Goal: Task Accomplishment & Management: Manage account settings

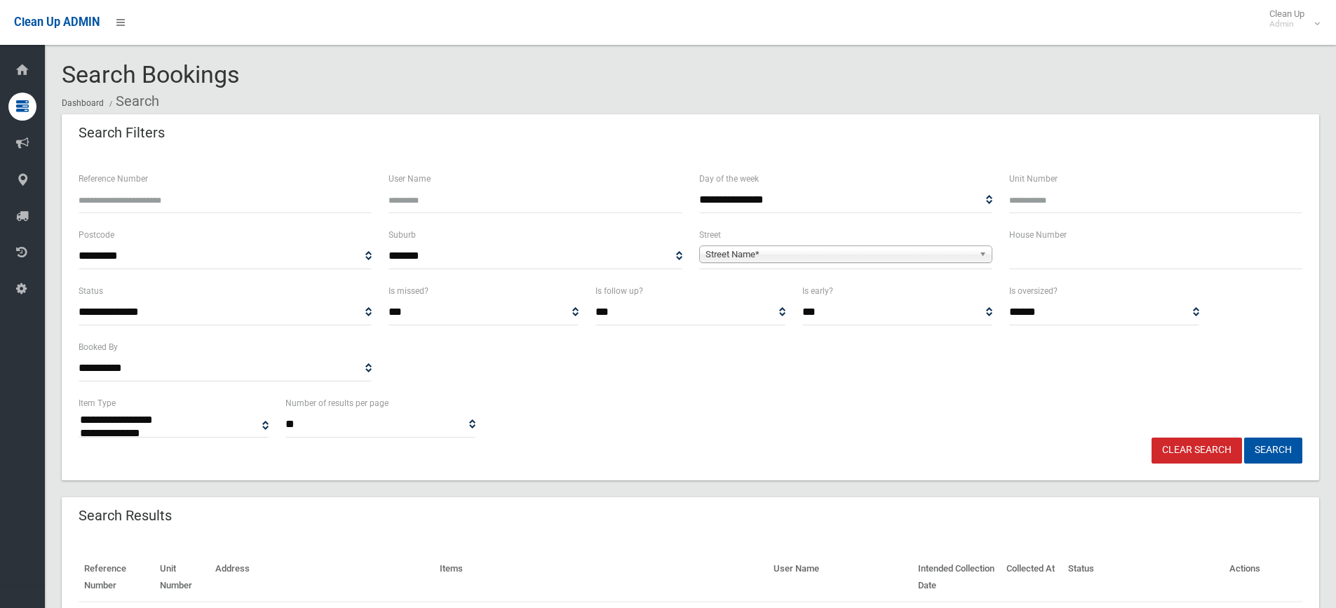
select select
click at [1057, 250] on input "text" at bounding box center [1155, 256] width 293 height 26
type input "**"
click at [714, 262] on span "Street Name*" at bounding box center [839, 254] width 268 height 17
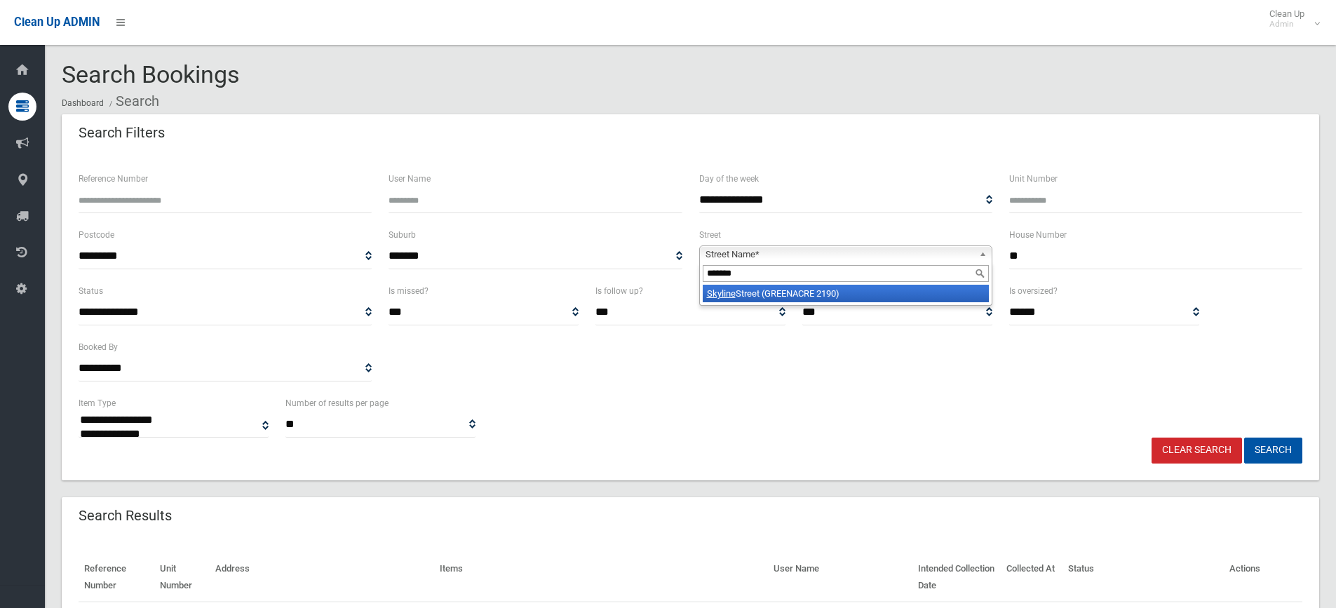
type input "*******"
click at [752, 295] on li "Skyline Street (GREENACRE 2190)" at bounding box center [846, 294] width 286 height 18
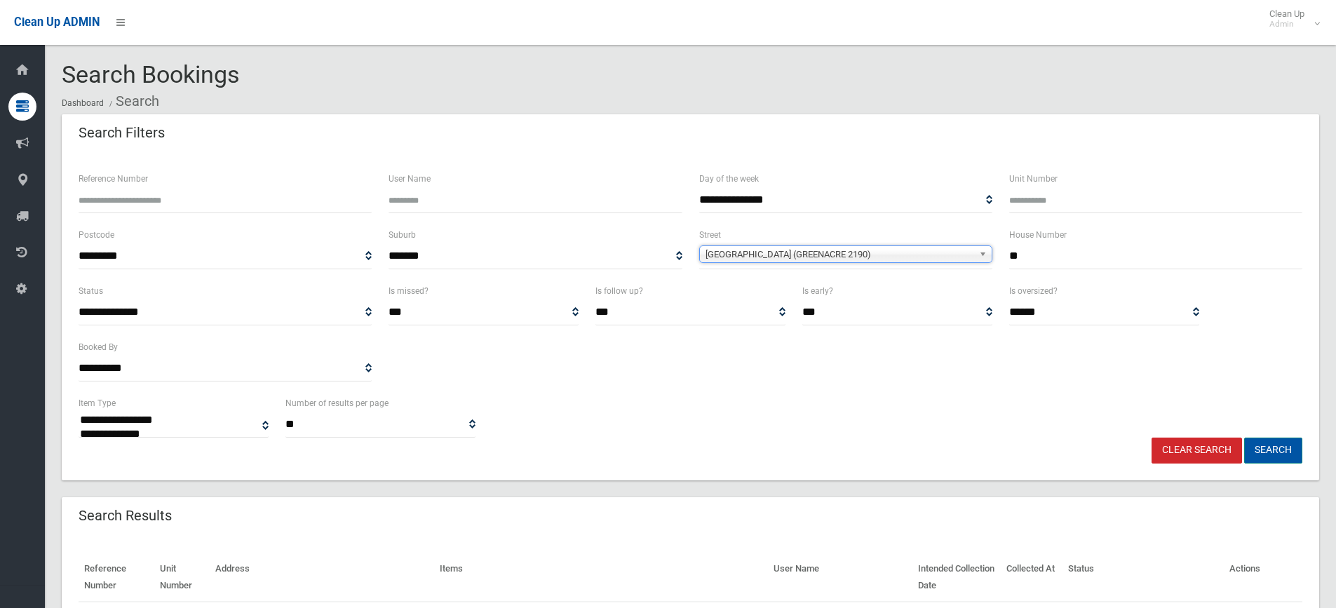
click at [1280, 454] on button "Search" at bounding box center [1273, 451] width 58 height 26
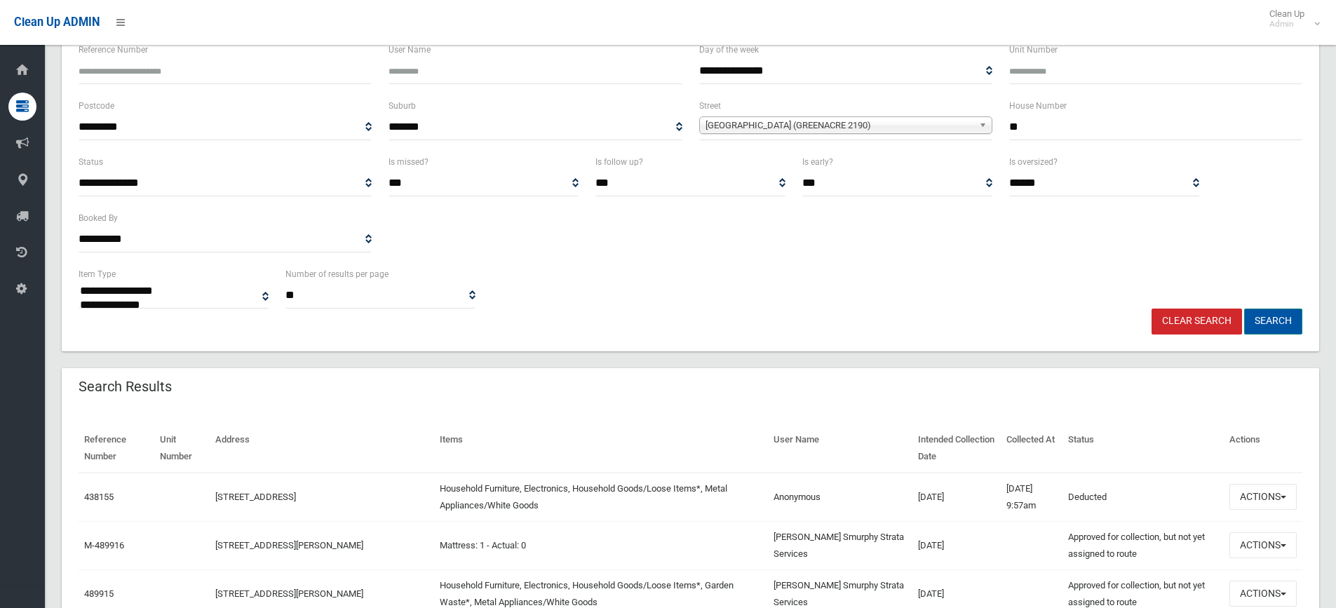
scroll to position [231, 0]
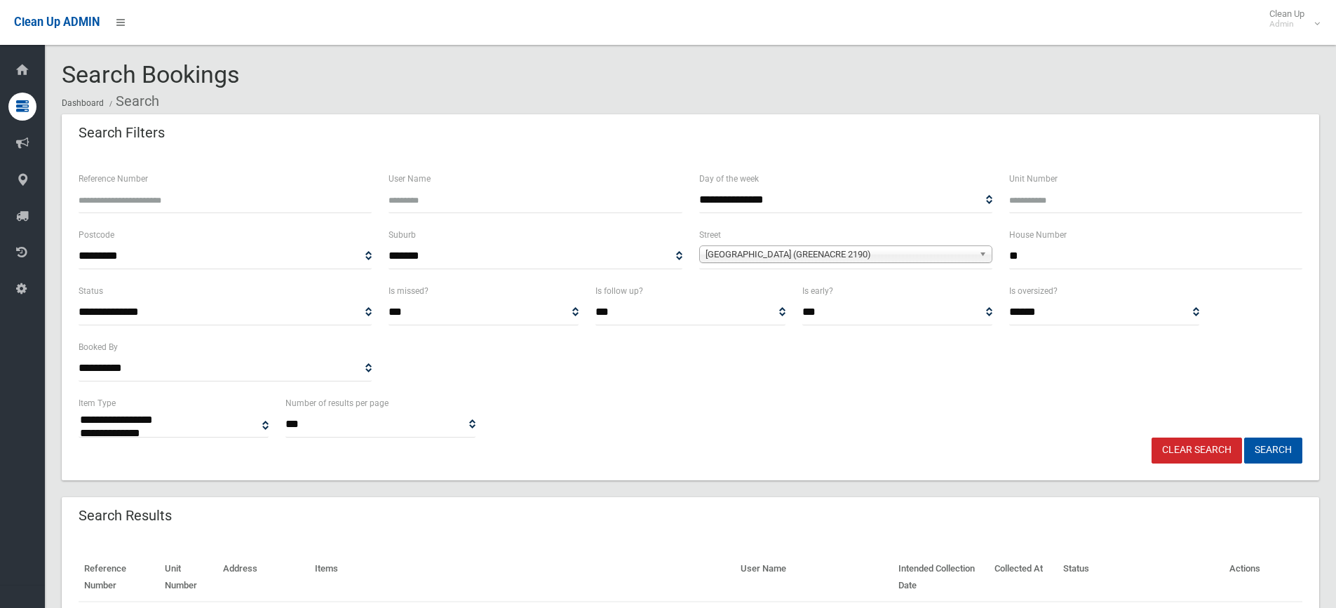
select select
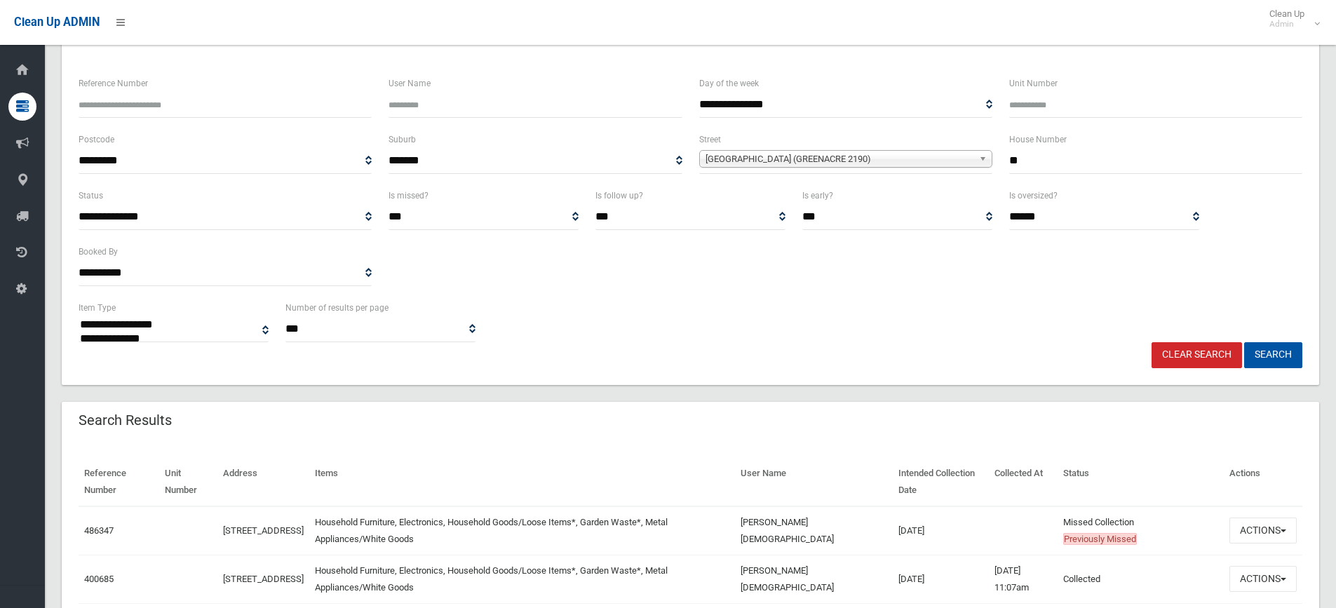
scroll to position [210, 0]
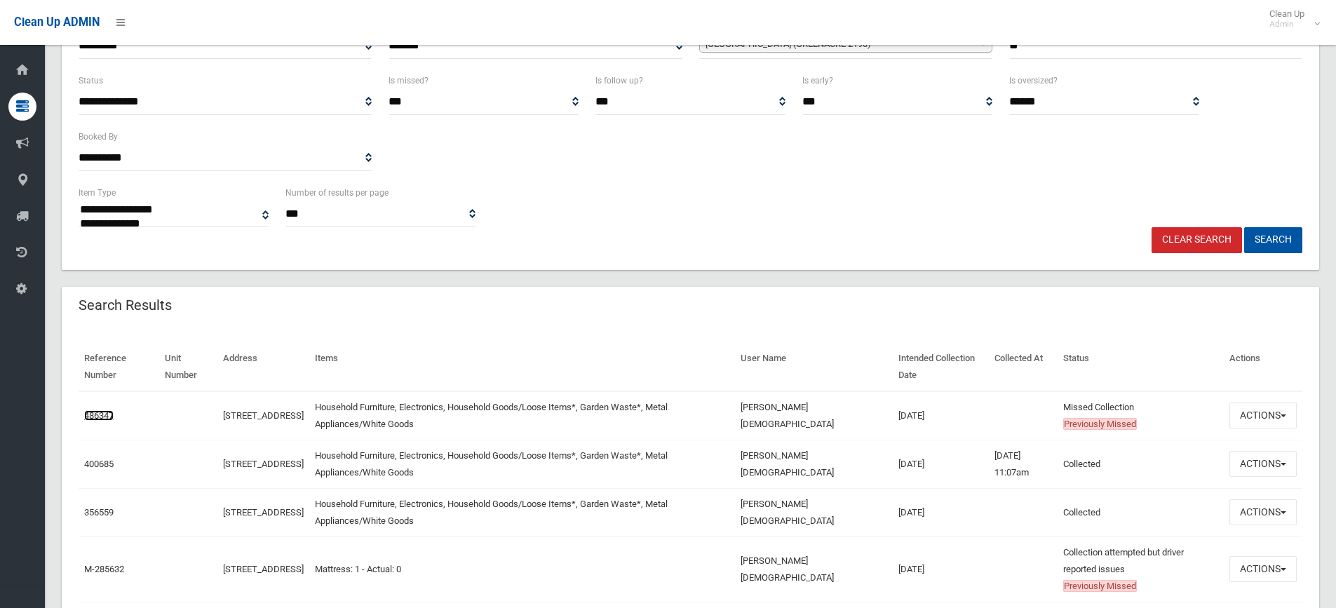
click at [87, 414] on link "486347" at bounding box center [98, 415] width 29 height 11
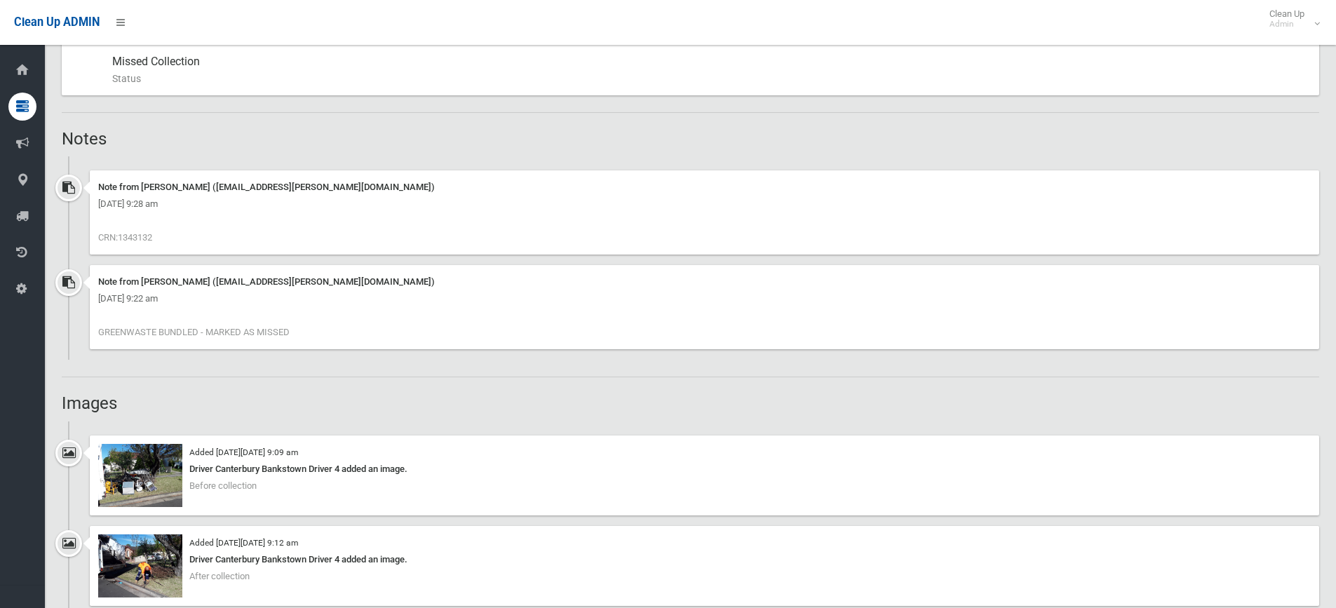
scroll to position [841, 0]
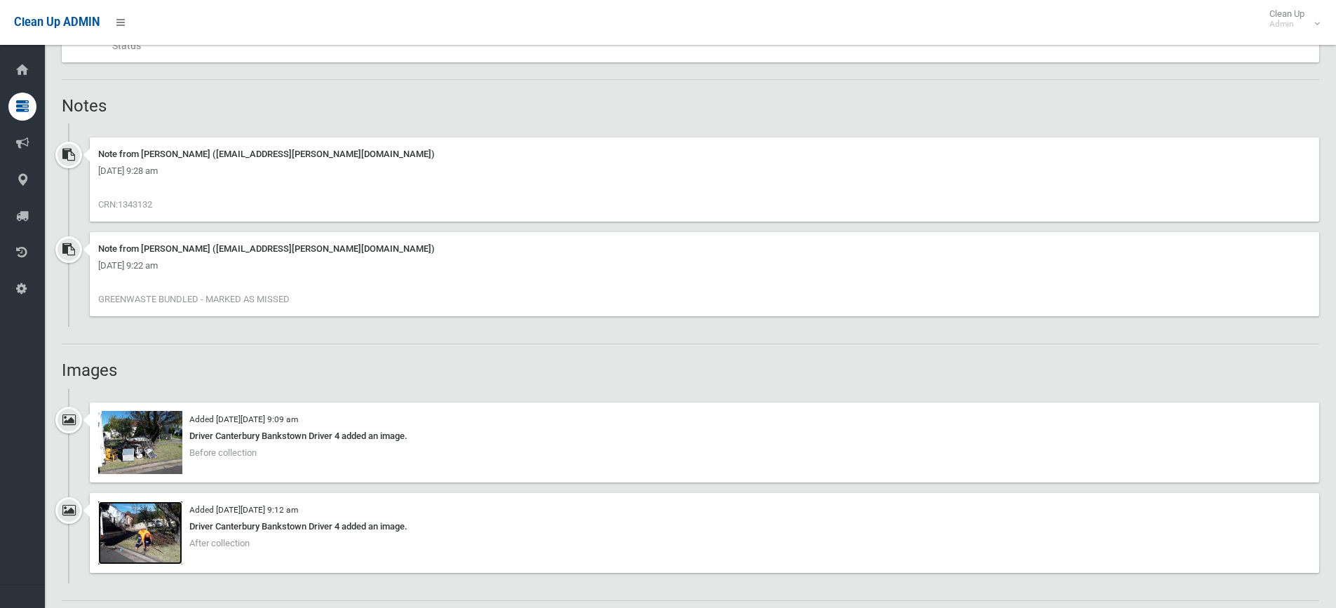
click at [133, 544] on img at bounding box center [140, 532] width 84 height 63
click at [154, 455] on img at bounding box center [140, 442] width 84 height 63
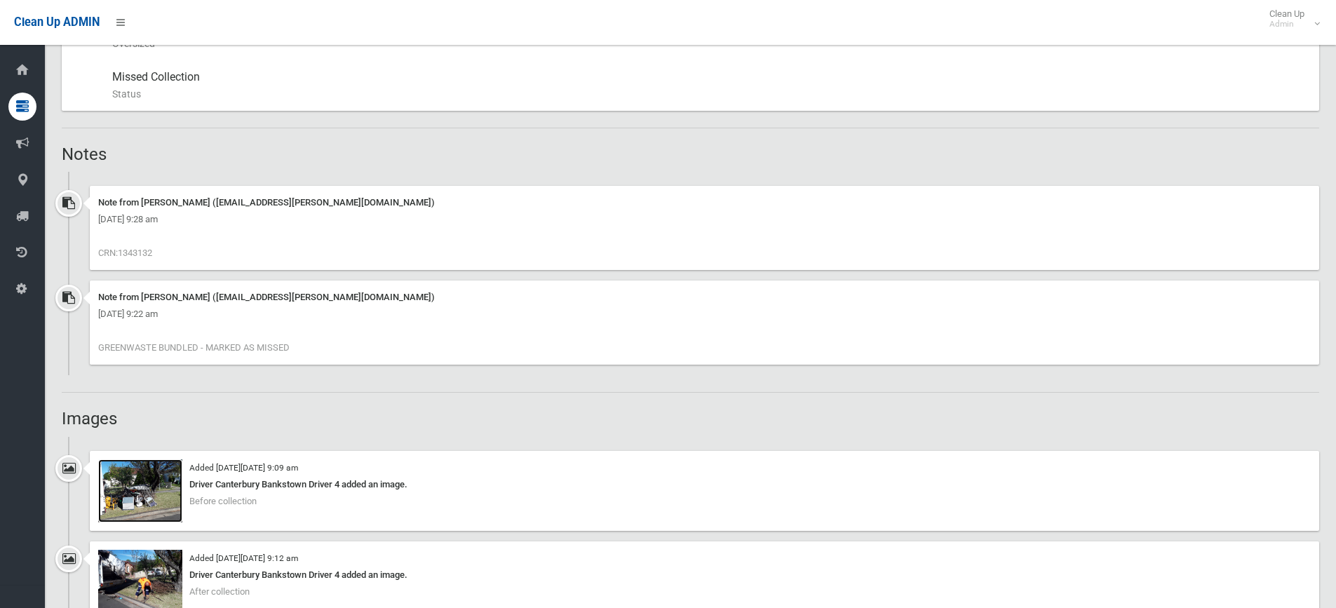
scroll to position [771, 0]
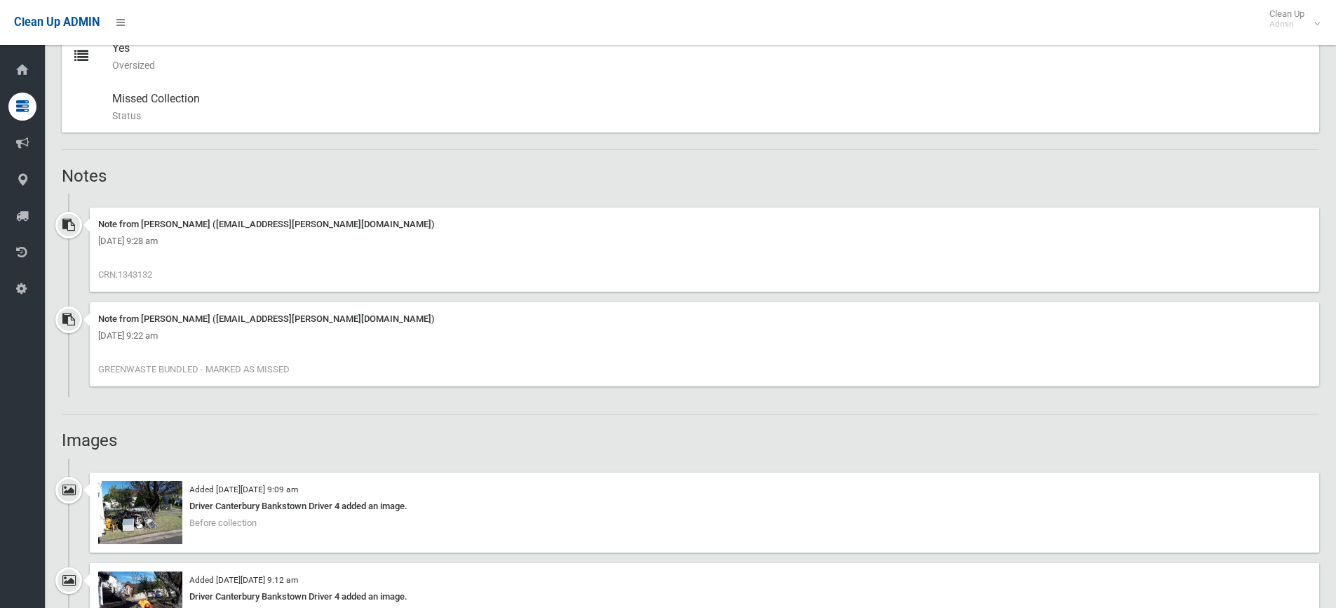
click at [139, 274] on span "CRN:1343132" at bounding box center [125, 274] width 54 height 11
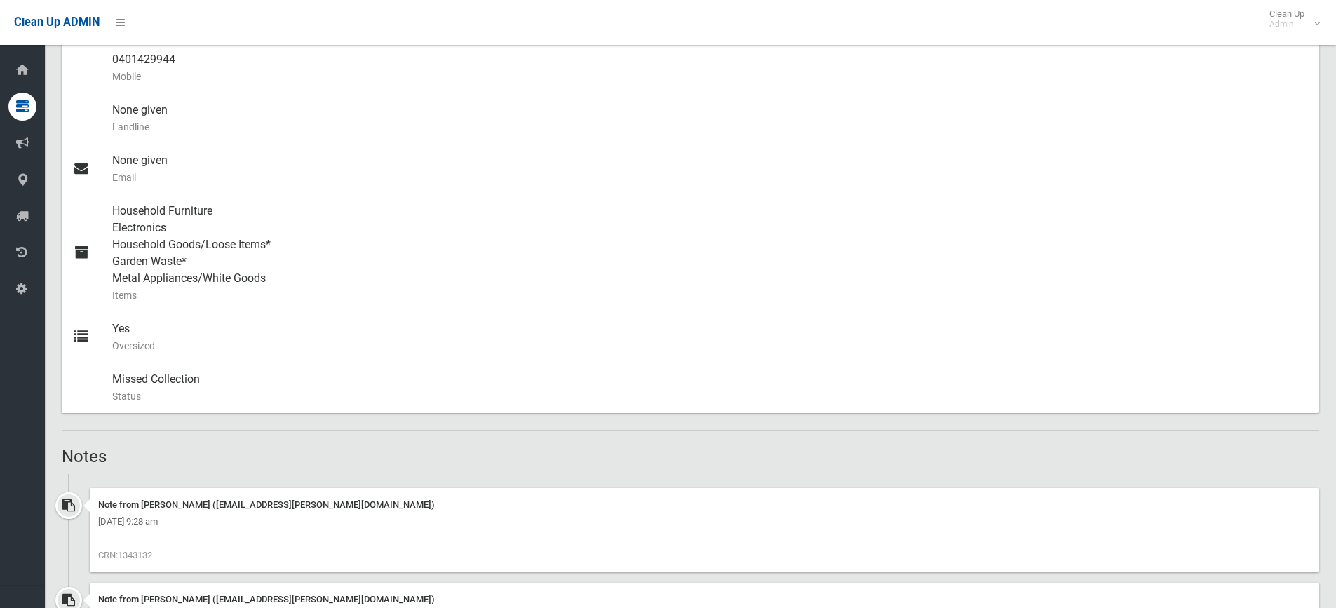
scroll to position [561, 0]
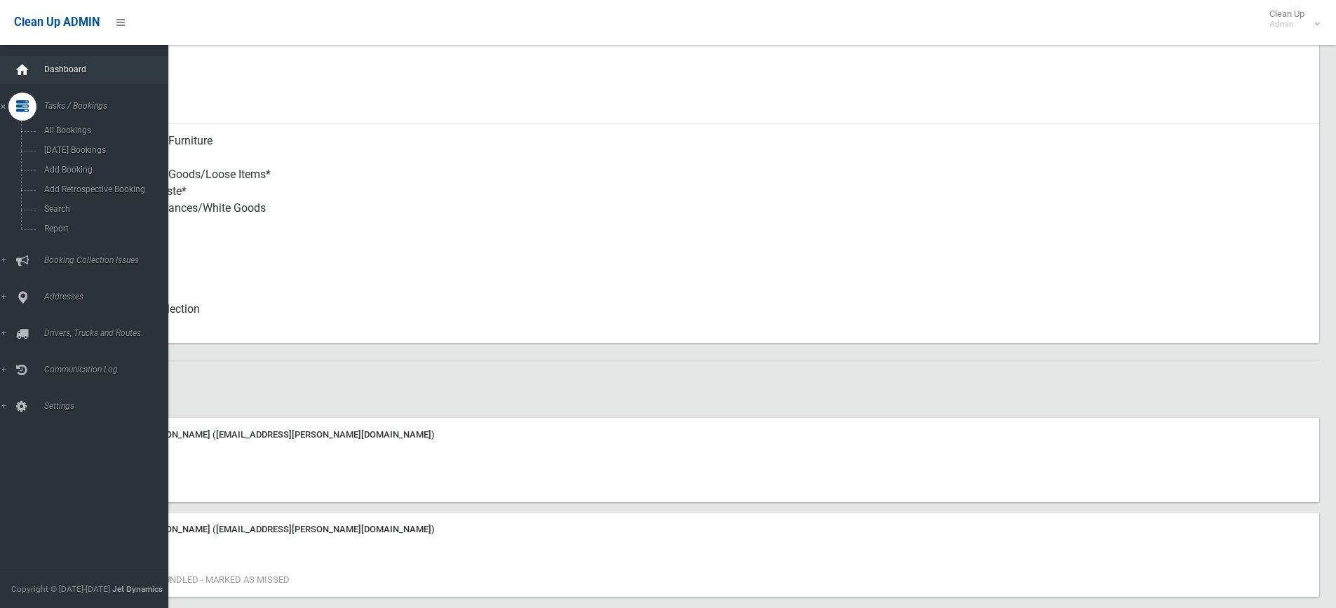
click at [31, 64] on div at bounding box center [22, 70] width 28 height 28
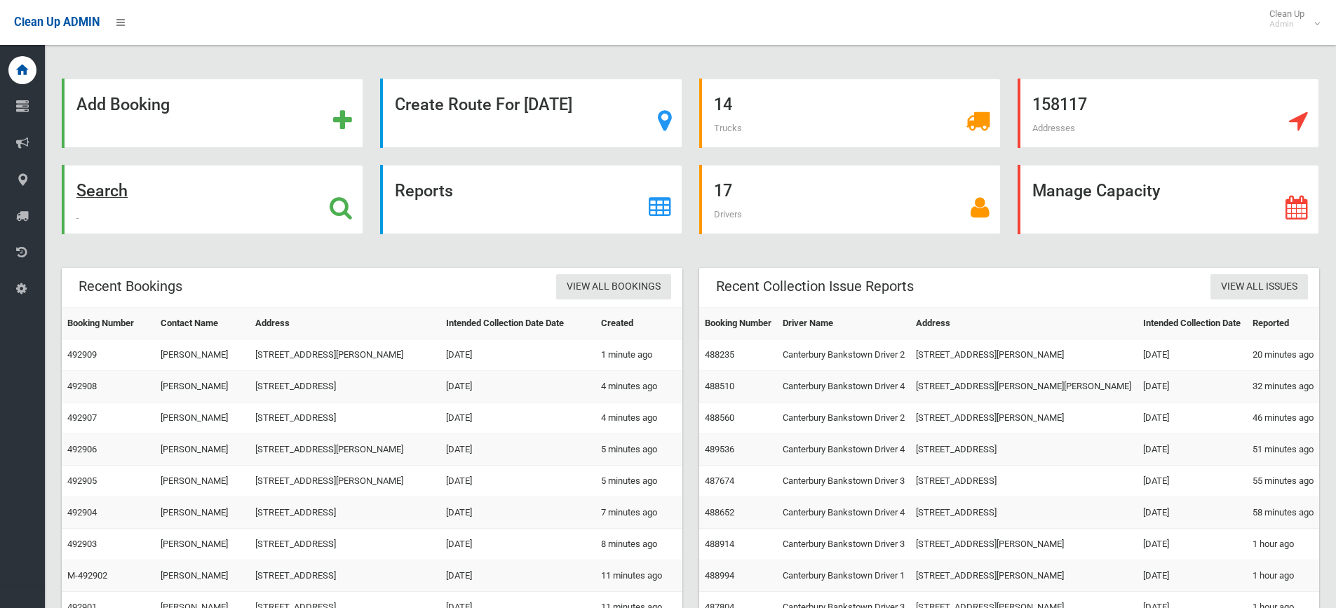
click at [233, 188] on div "Search" at bounding box center [212, 199] width 301 height 69
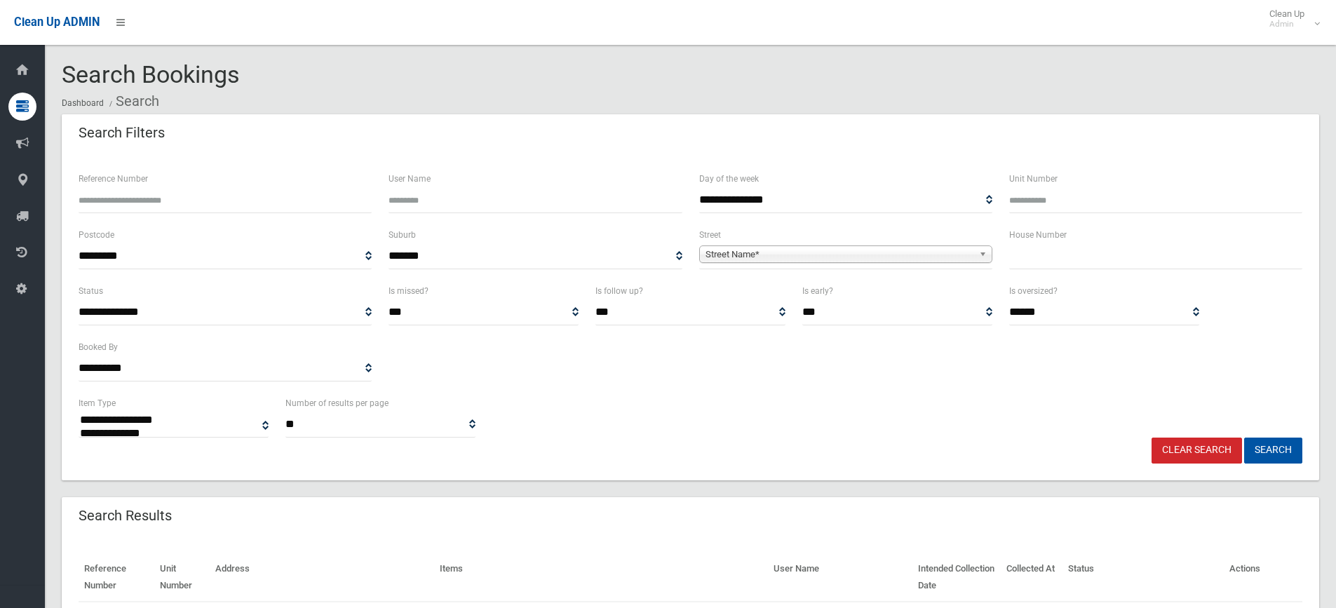
select select
click at [1080, 257] on input "text" at bounding box center [1155, 256] width 293 height 26
type input "**"
click at [803, 261] on span "Street Name*" at bounding box center [839, 254] width 268 height 17
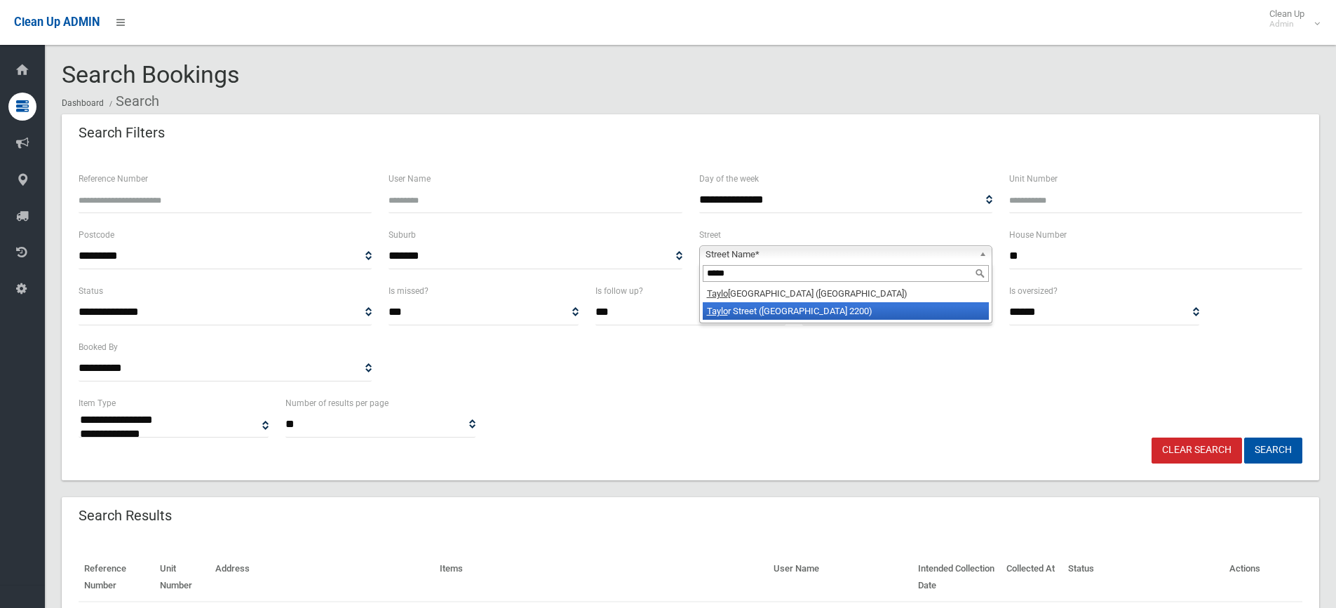
type input "*****"
click at [750, 309] on li "Taylo r Street (CONDELL PARK 2200)" at bounding box center [846, 311] width 286 height 18
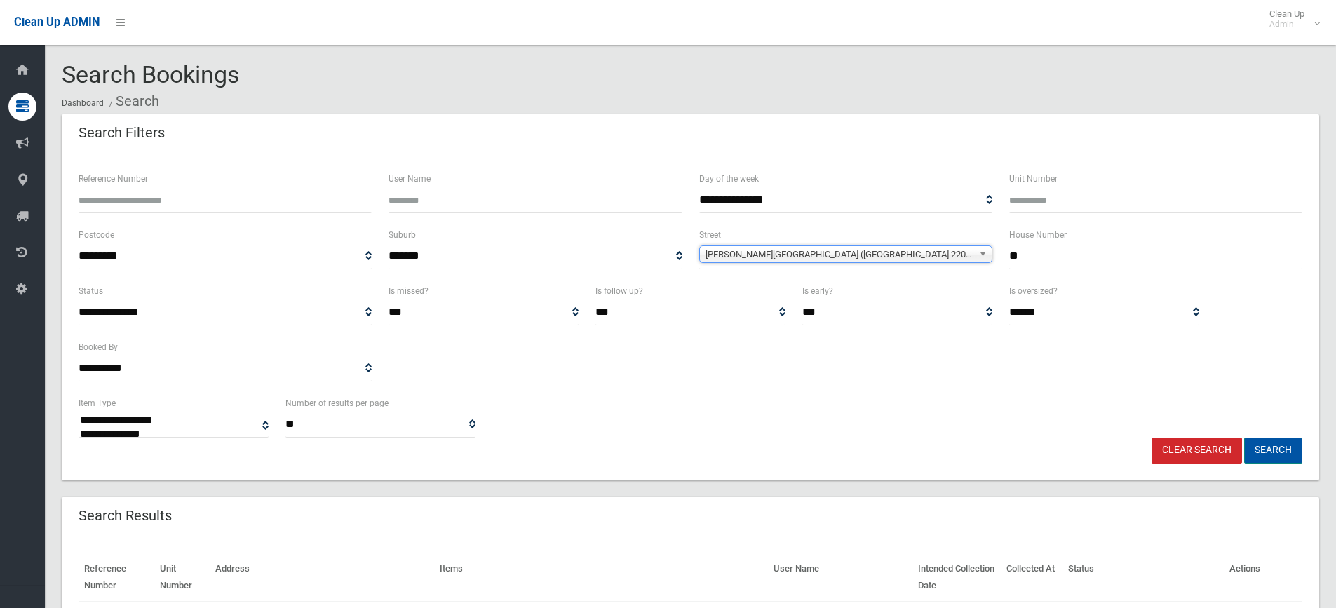
click at [1280, 445] on button "Search" at bounding box center [1273, 451] width 58 height 26
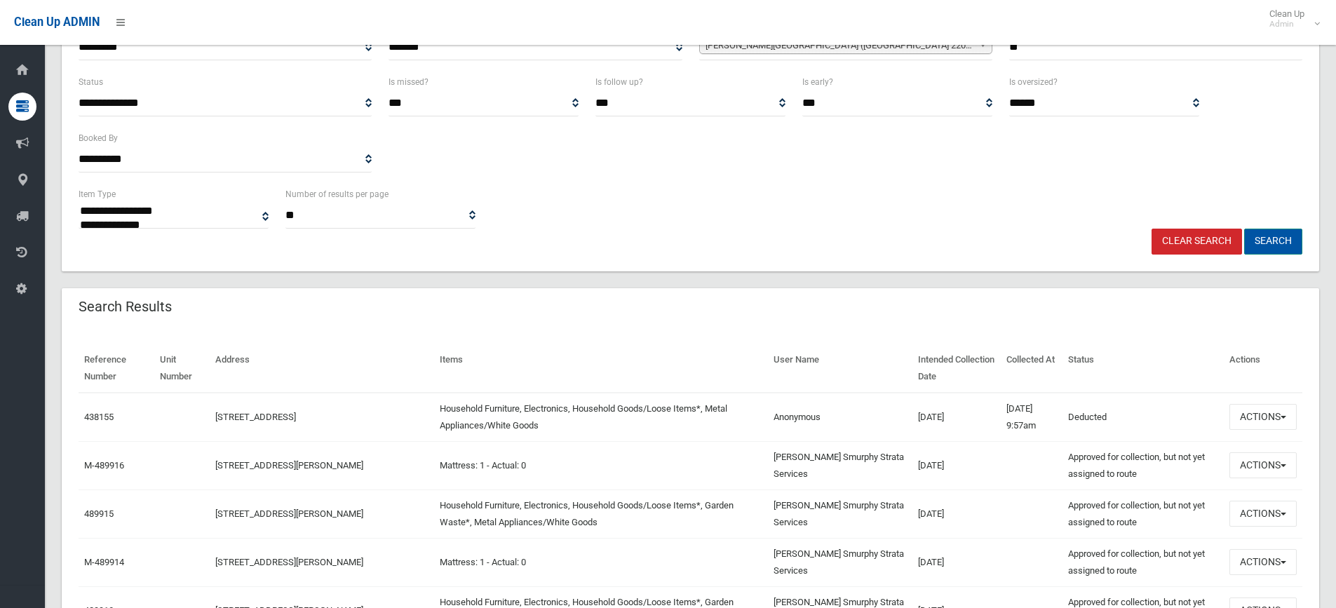
scroll to position [210, 0]
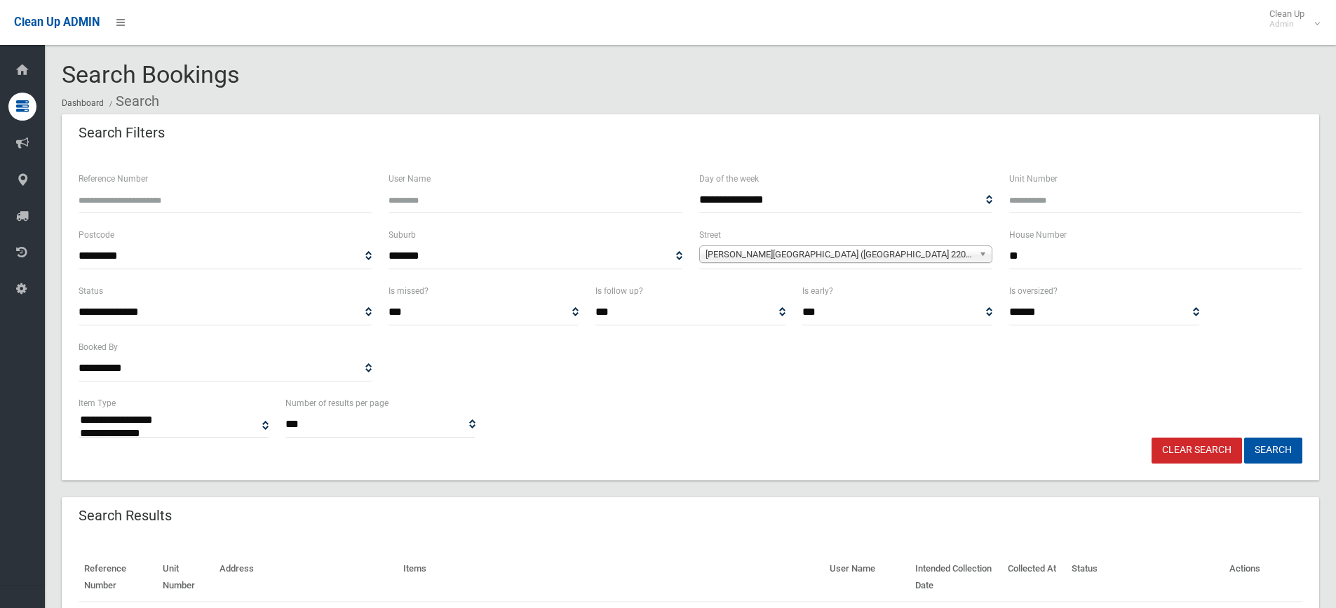
select select
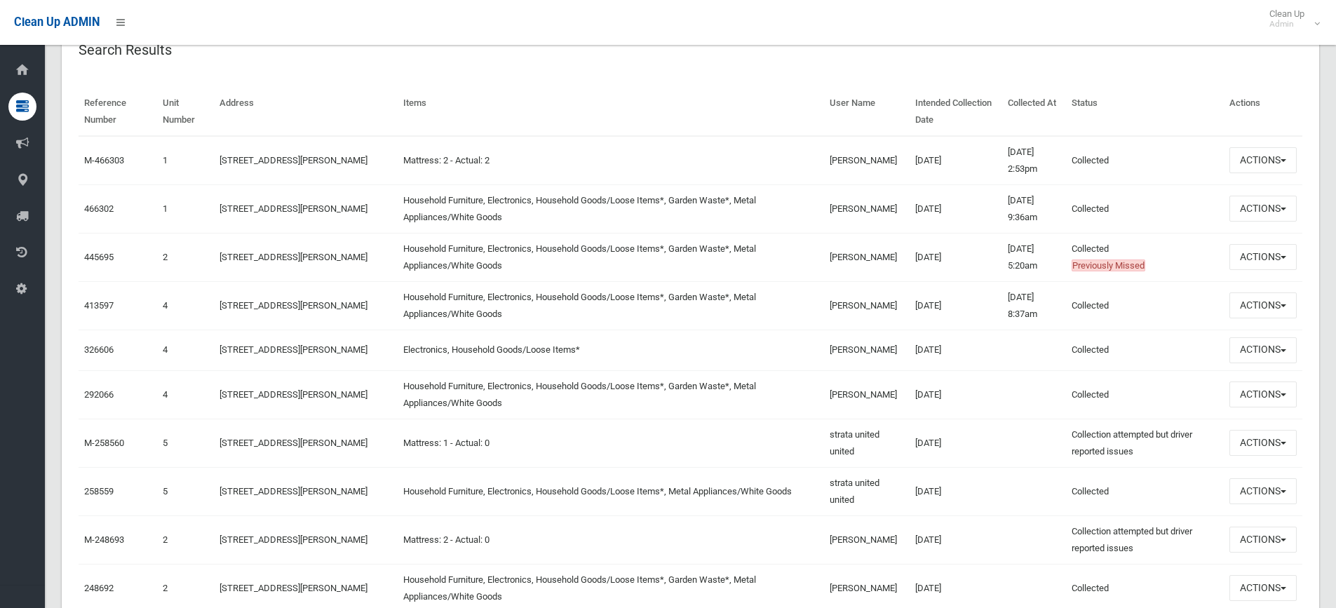
scroll to position [491, 0]
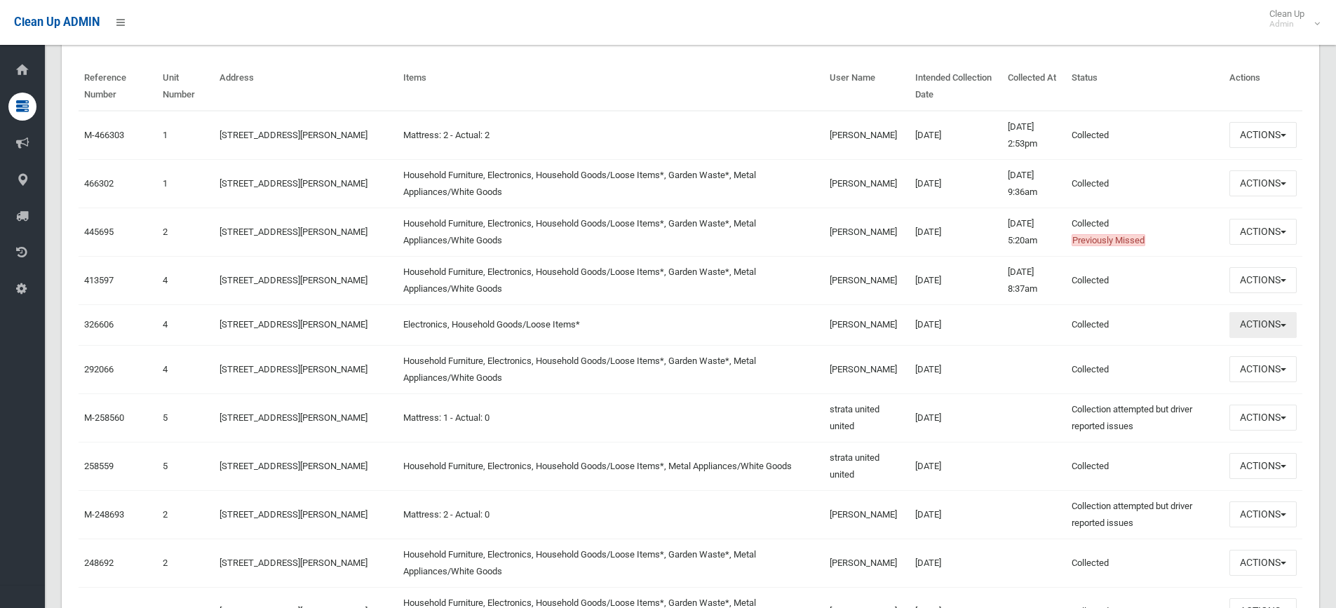
click at [1269, 326] on button "Actions" at bounding box center [1262, 325] width 67 height 26
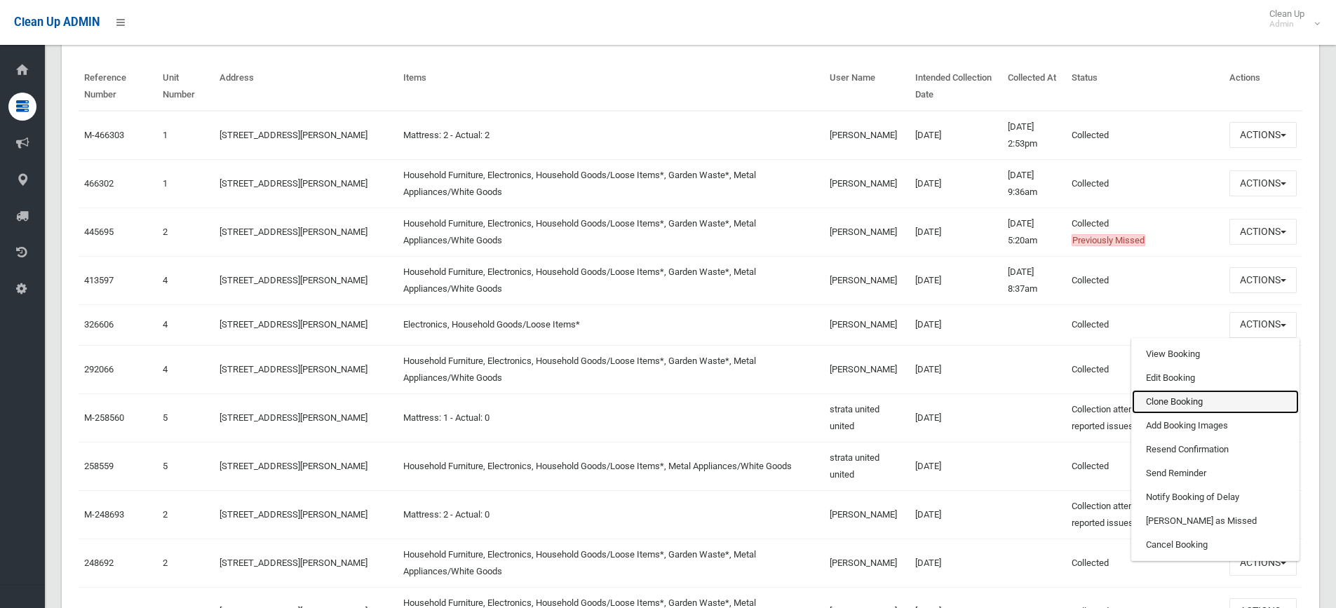
click at [1185, 411] on link "Clone Booking" at bounding box center [1215, 402] width 167 height 24
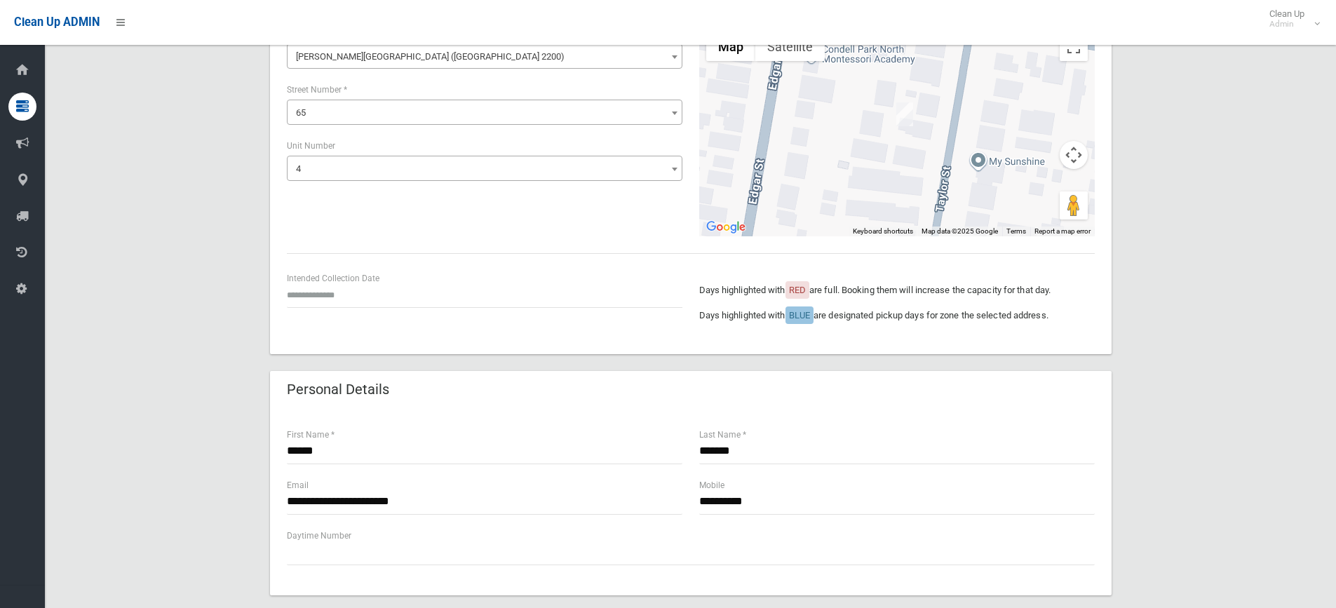
scroll to position [280, 0]
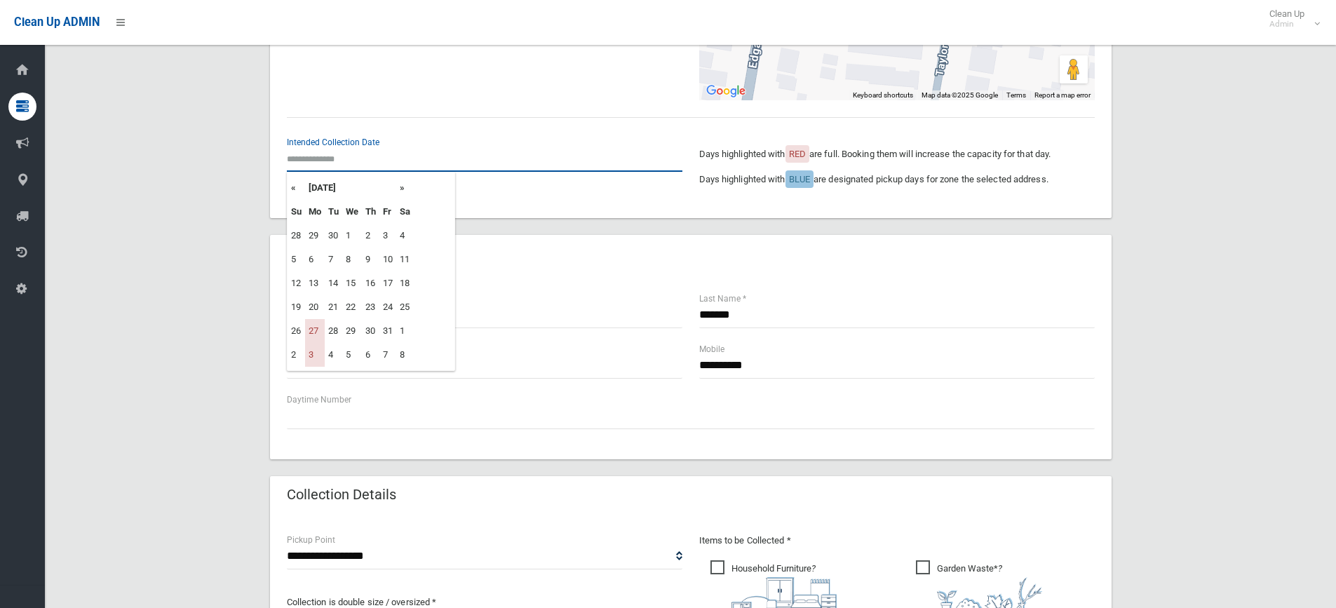
click at [329, 154] on input "text" at bounding box center [484, 159] width 395 height 26
click at [395, 191] on th "October 2025" at bounding box center [350, 188] width 91 height 24
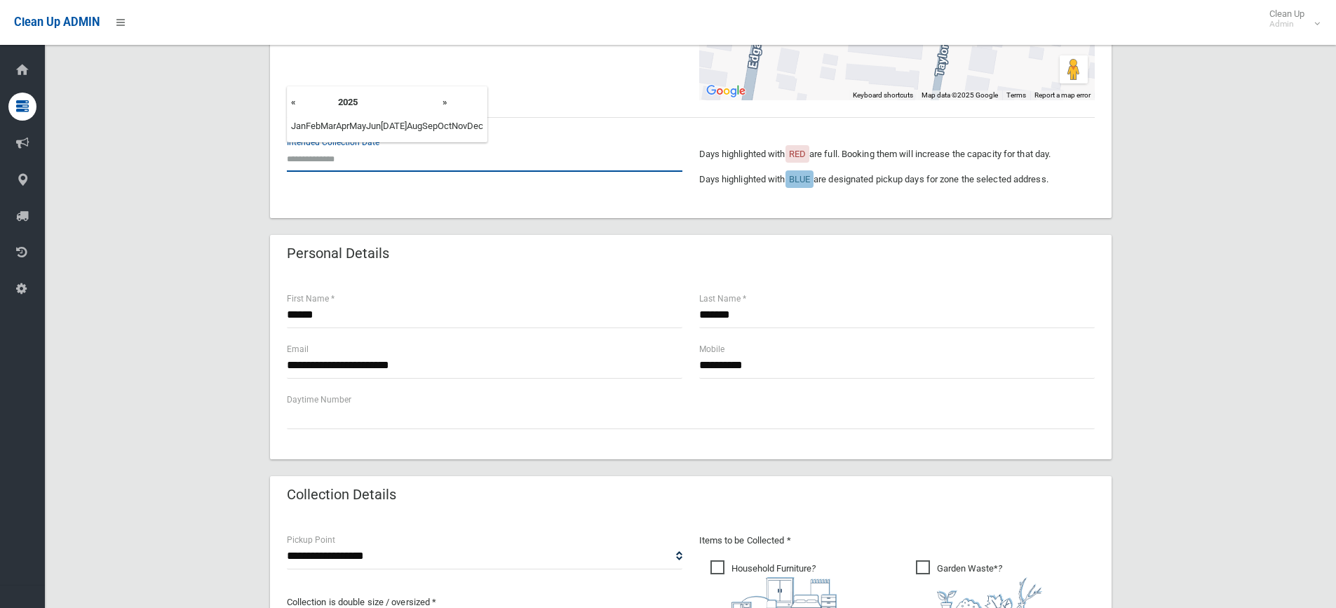
click at [327, 161] on input "text" at bounding box center [484, 159] width 395 height 26
click at [252, 197] on div "**********" at bounding box center [690, 445] width 1257 height 1223
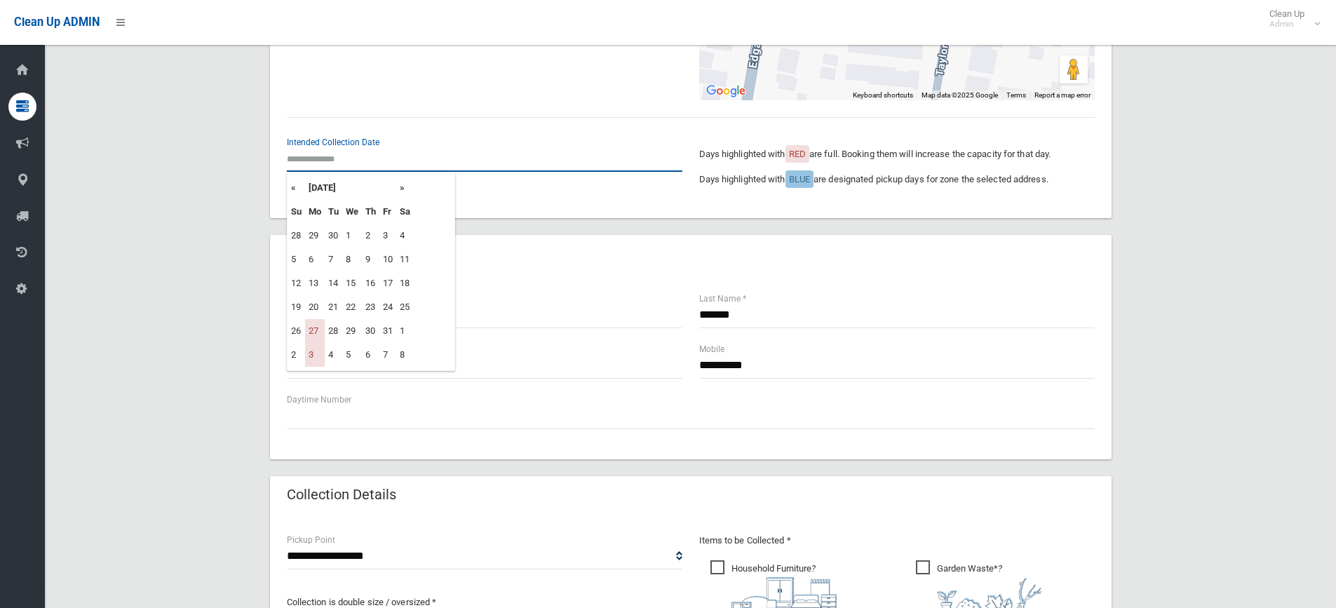
click at [374, 168] on input "text" at bounding box center [484, 159] width 395 height 26
click at [405, 191] on th "»" at bounding box center [405, 188] width 18 height 24
click at [297, 191] on th "«" at bounding box center [296, 188] width 18 height 24
click at [406, 191] on th "»" at bounding box center [405, 188] width 18 height 24
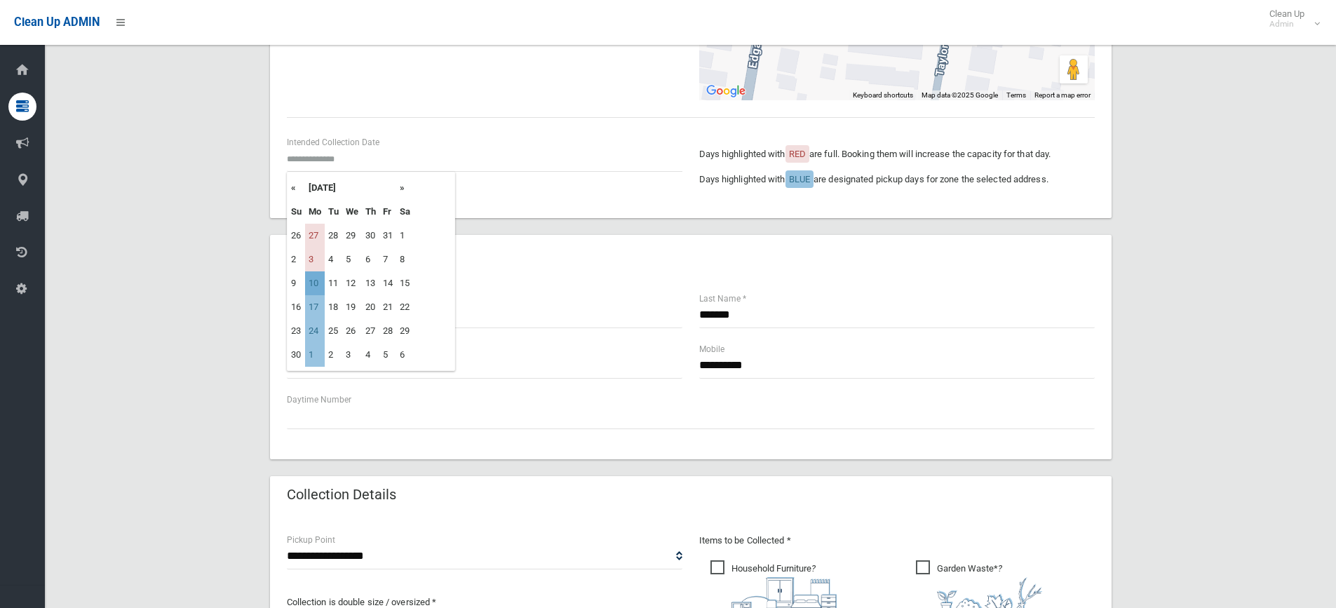
click at [313, 290] on td "10" at bounding box center [315, 283] width 20 height 24
type input "**********"
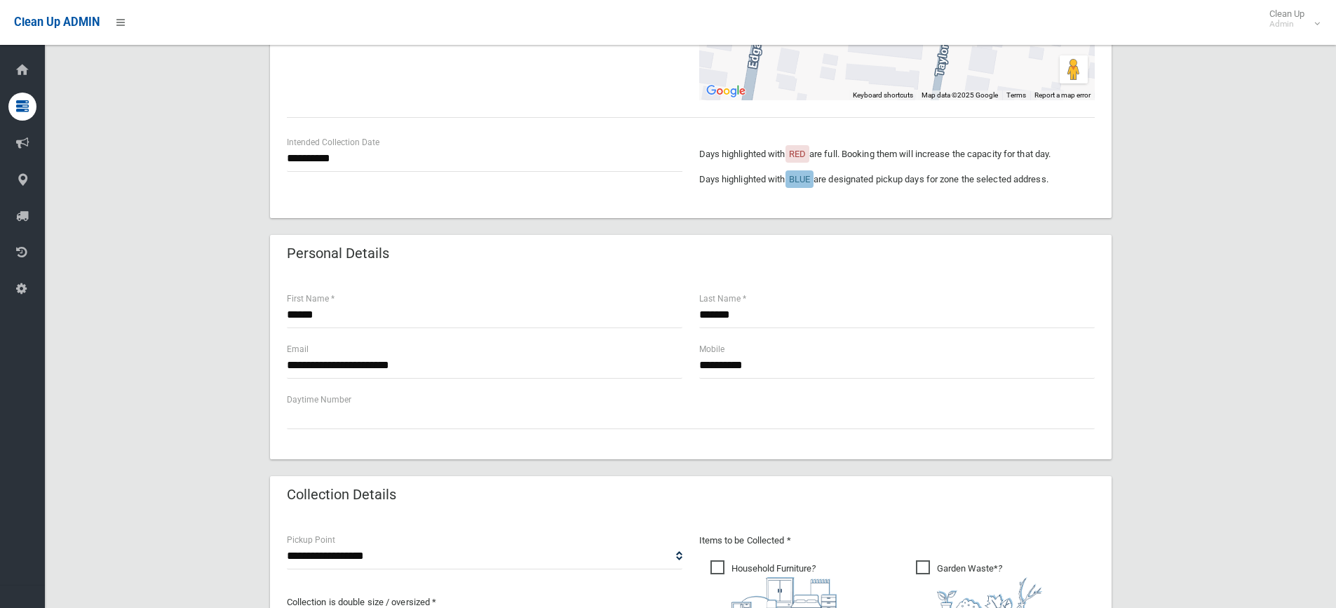
click at [120, 377] on div "**********" at bounding box center [690, 445] width 1257 height 1223
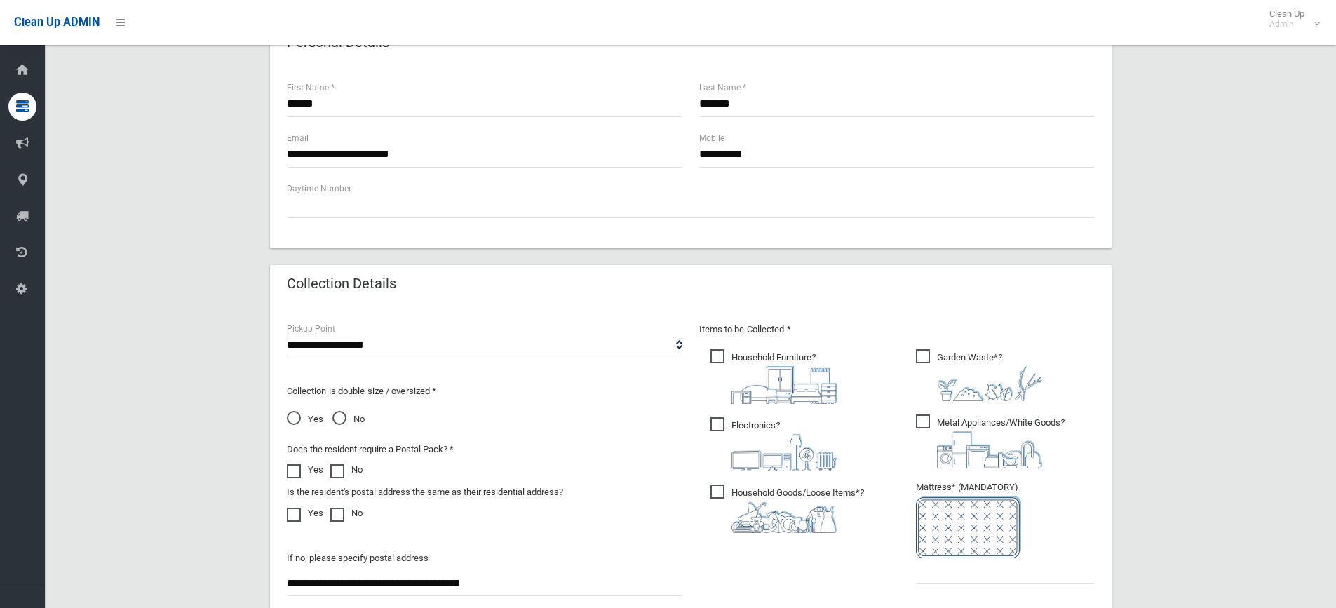
scroll to position [561, 0]
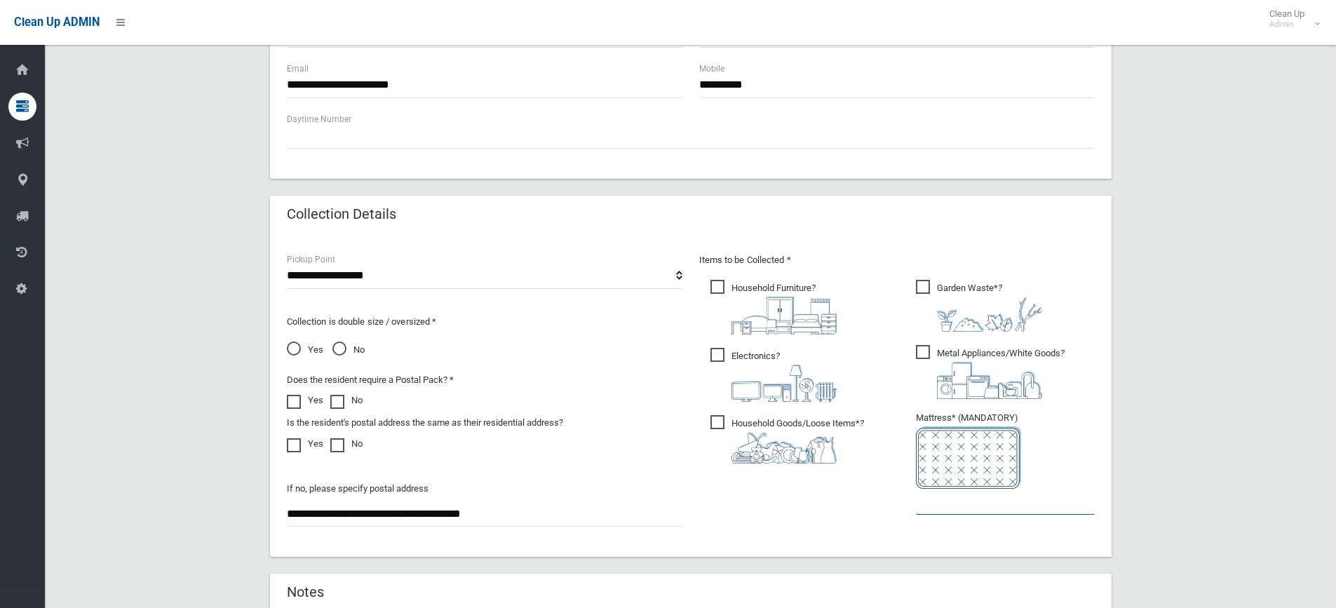
click at [962, 501] on input "text" at bounding box center [1005, 502] width 179 height 26
click at [941, 278] on label "Garden Waste* ?" at bounding box center [979, 304] width 126 height 55
click at [919, 345] on span "Metal Appliances/White Goods ?" at bounding box center [990, 372] width 149 height 54
click at [772, 302] on img at bounding box center [783, 316] width 105 height 38
click at [1194, 407] on div "**********" at bounding box center [690, 164] width 1257 height 1223
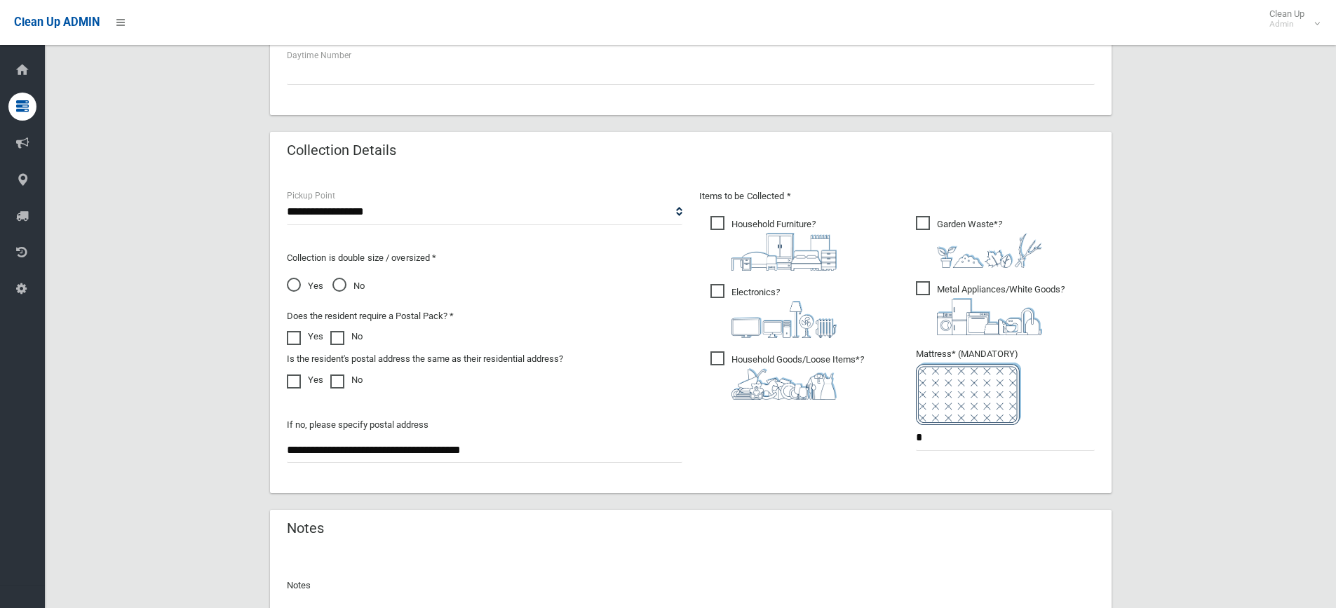
scroll to position [701, 0]
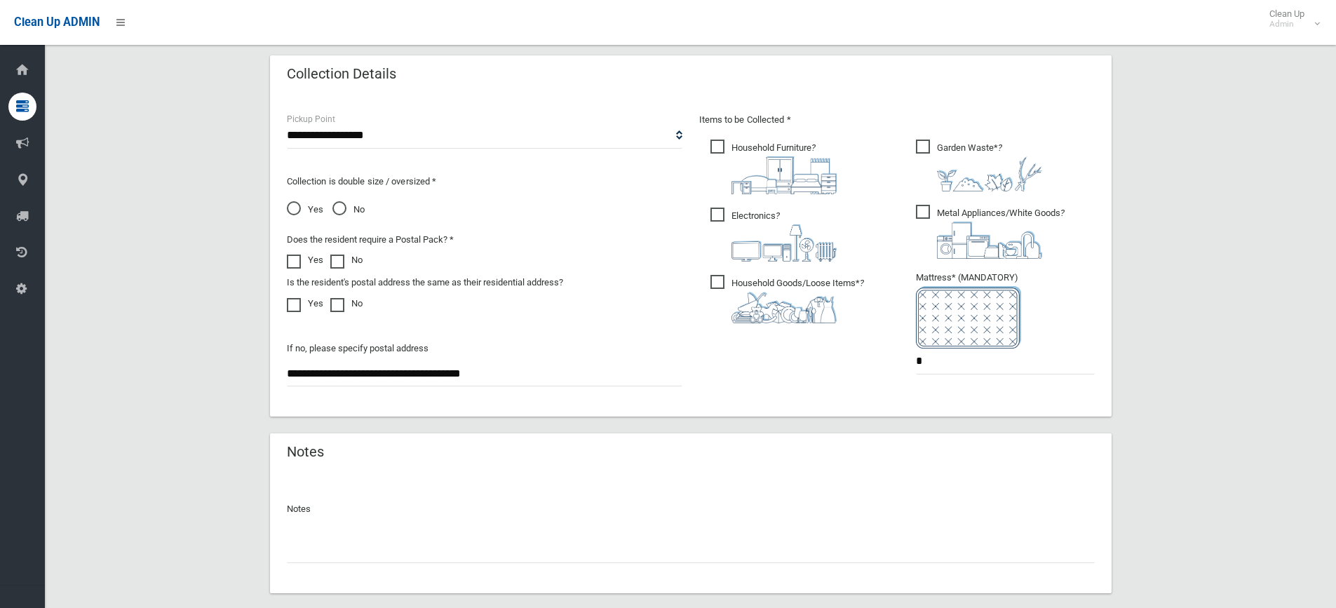
drag, startPoint x: 941, startPoint y: 374, endPoint x: 921, endPoint y: 362, distance: 23.0
click at [924, 371] on ul "Garden Waste* ? *" at bounding box center [999, 261] width 190 height 248
drag, startPoint x: 782, startPoint y: 344, endPoint x: 717, endPoint y: 339, distance: 64.6
click at [733, 341] on div "Items to be Collected * Household Furniture ? *" at bounding box center [897, 252] width 412 height 282
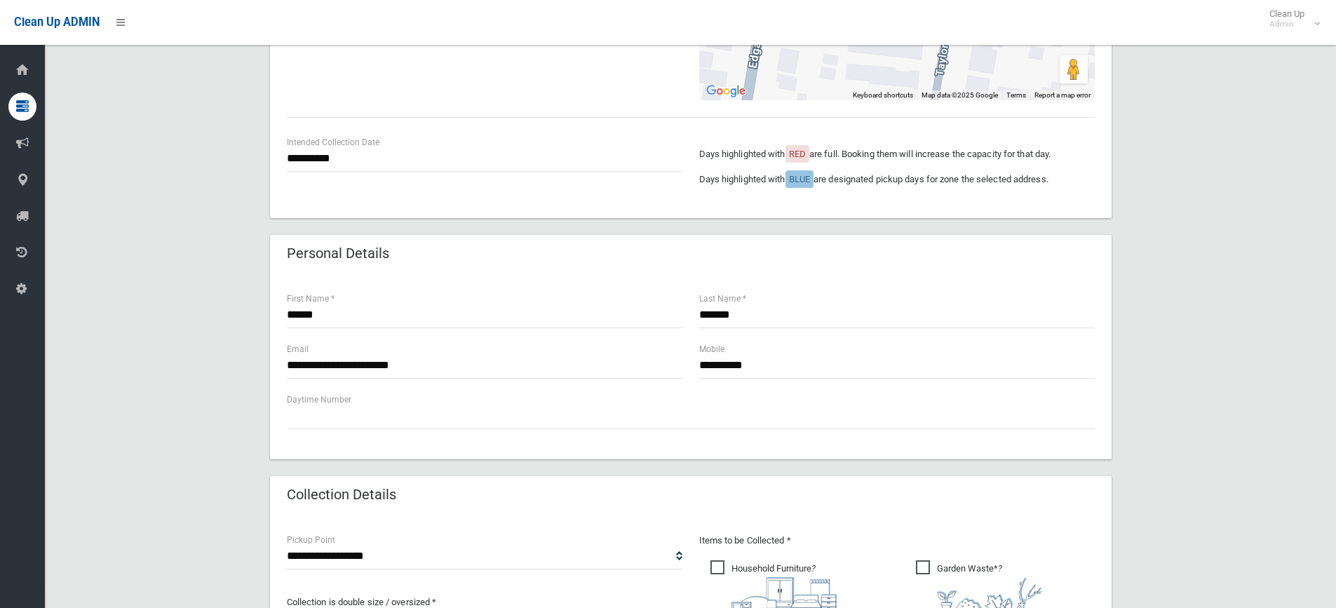
type input "*"
click at [792, 368] on input "**********" at bounding box center [896, 366] width 395 height 26
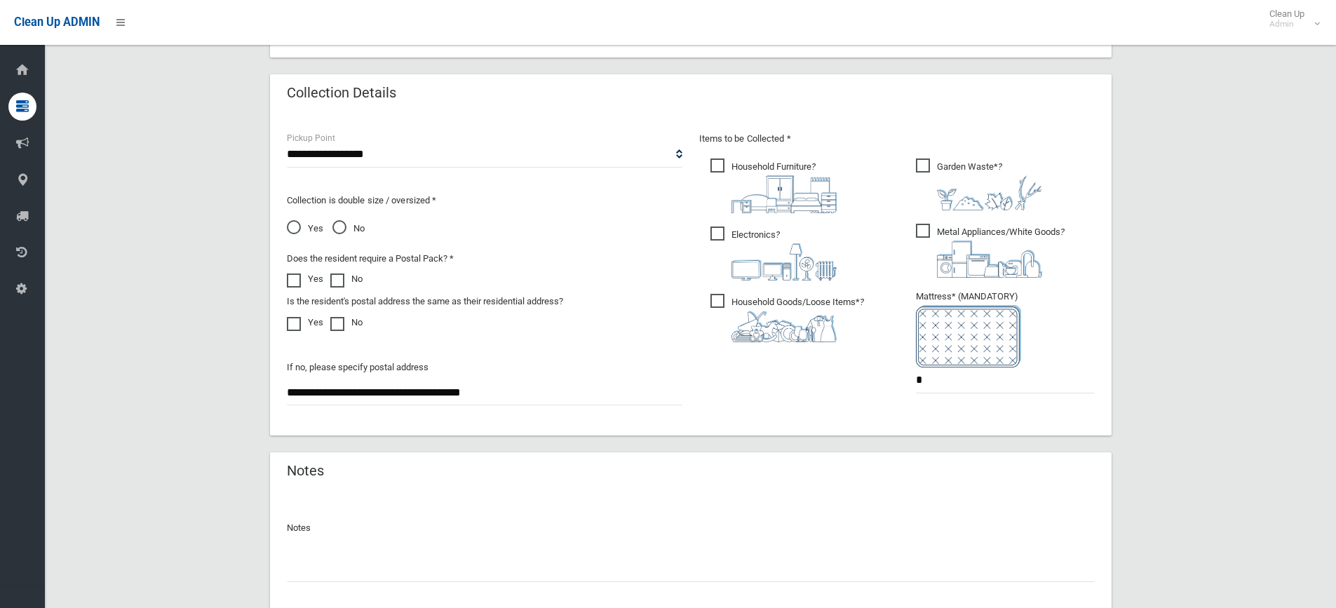
scroll to position [780, 0]
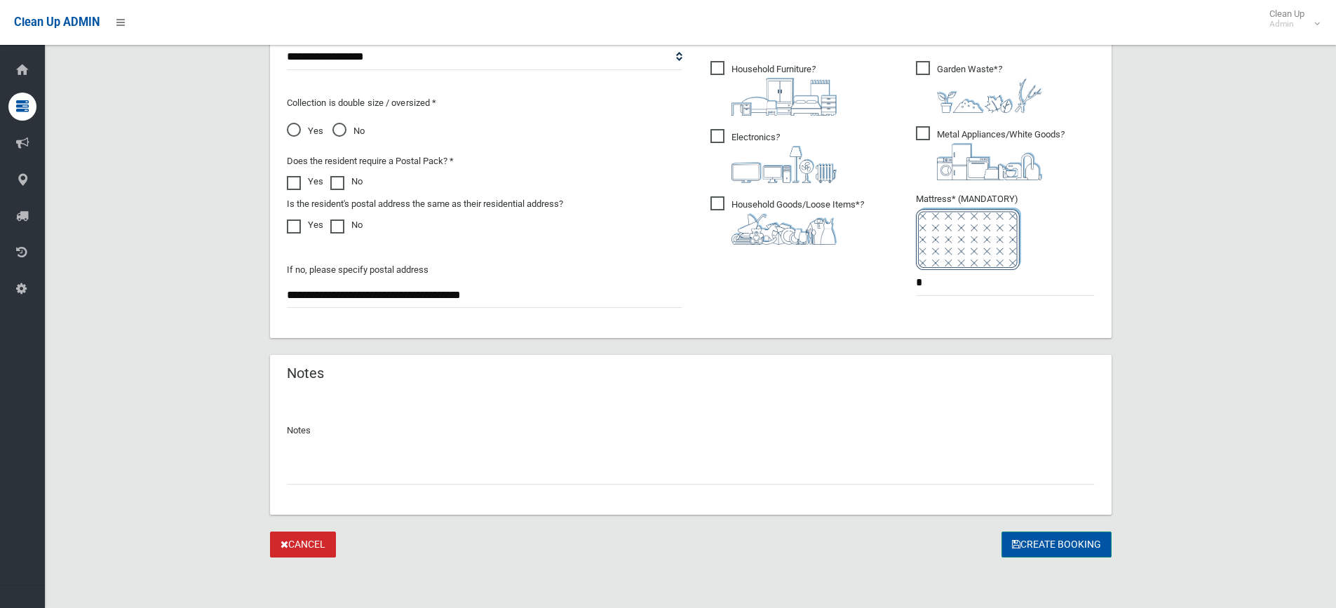
click at [1049, 538] on button "Create Booking" at bounding box center [1056, 544] width 110 height 26
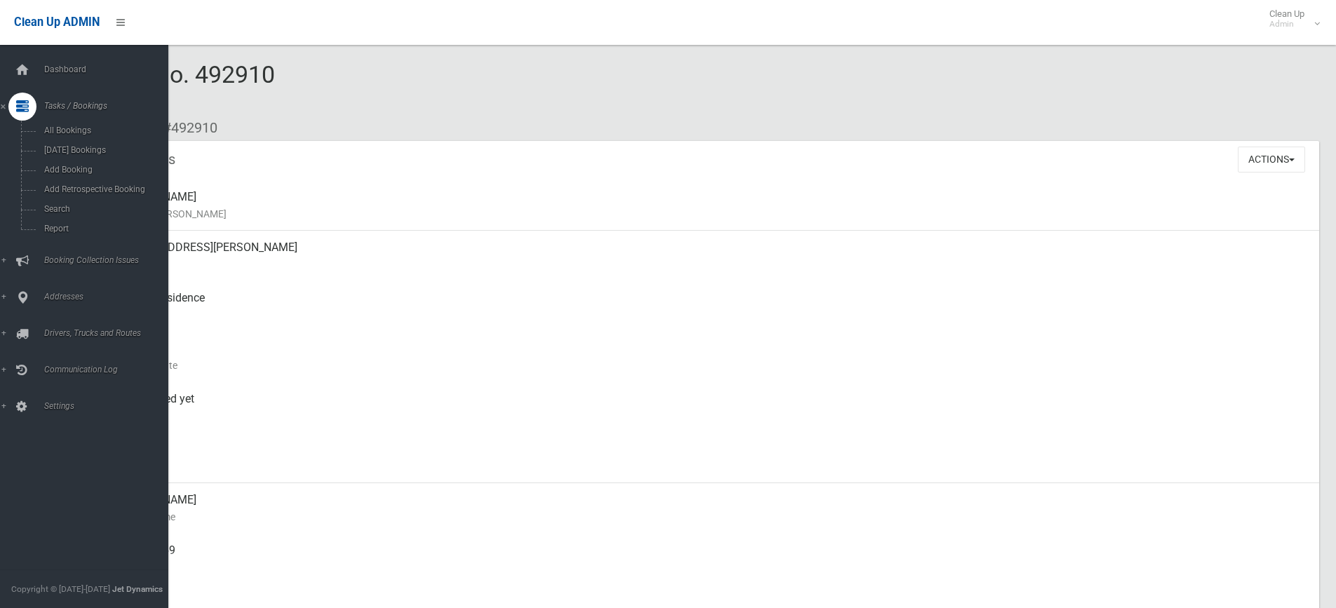
click at [67, 55] on div "Dashboard Tasks / Bookings All Bookings [DATE] Bookings Add Booking Add Retrosp…" at bounding box center [89, 326] width 179 height 563
click at [48, 78] on link "Dashboard" at bounding box center [89, 70] width 179 height 28
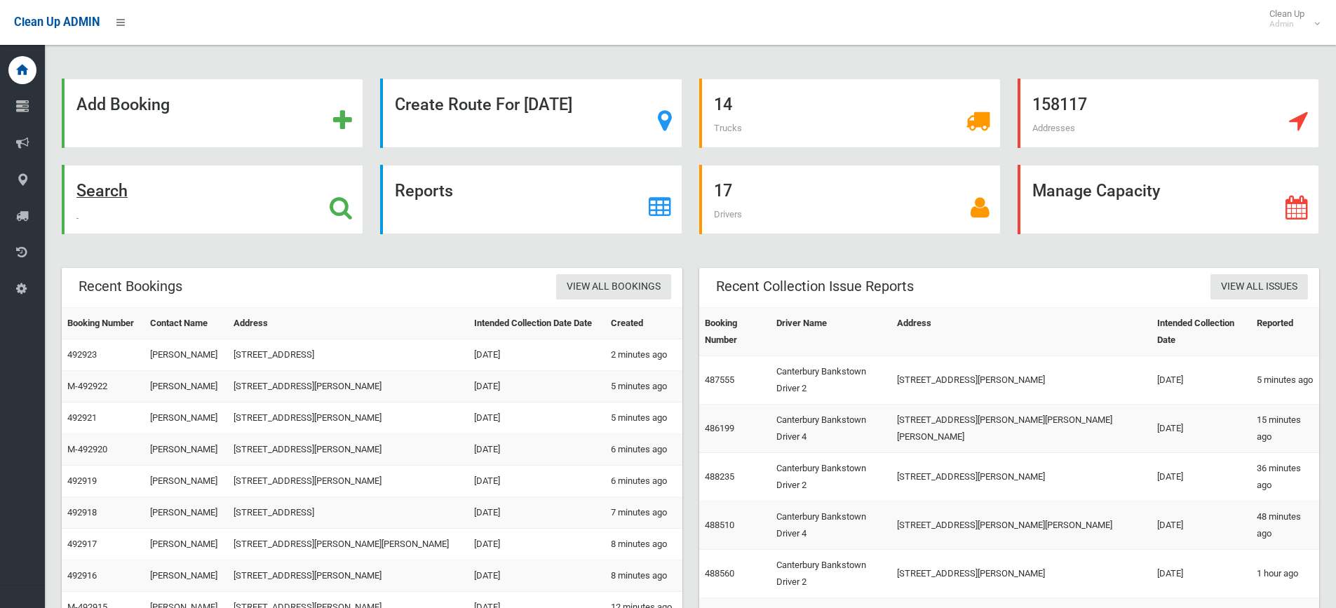
click at [76, 196] on strong "Search" at bounding box center [101, 191] width 51 height 20
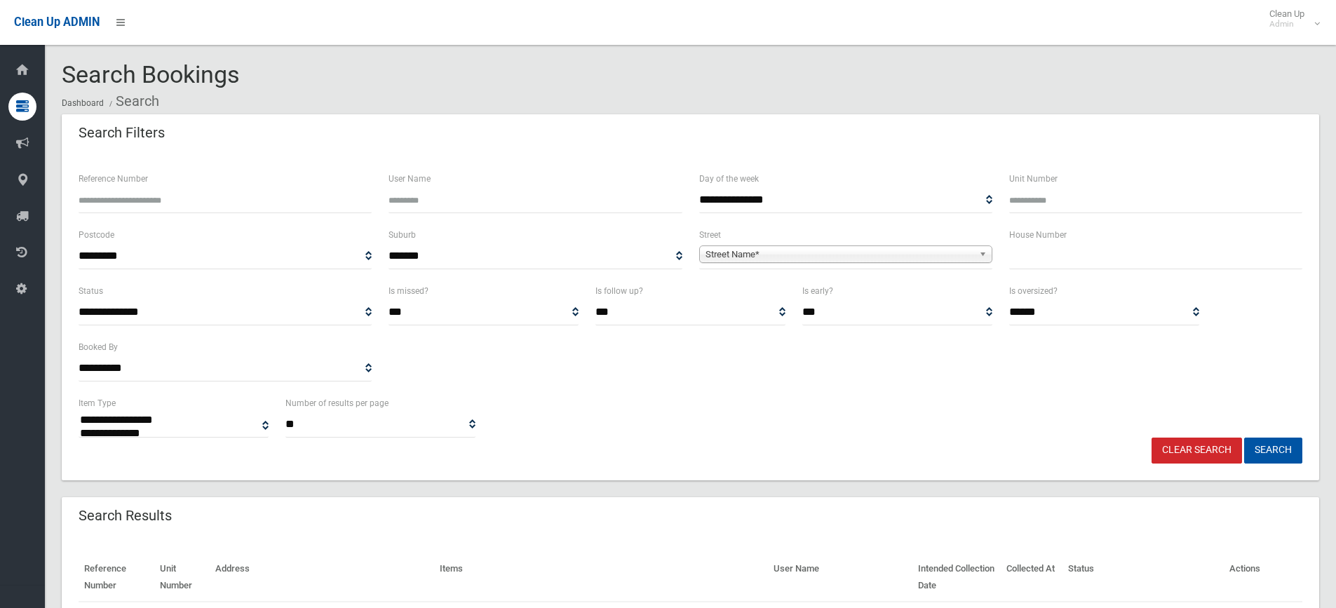
select select
click at [1057, 262] on input "text" at bounding box center [1155, 256] width 293 height 26
type input "**"
click at [987, 260] on b at bounding box center [985, 254] width 13 height 16
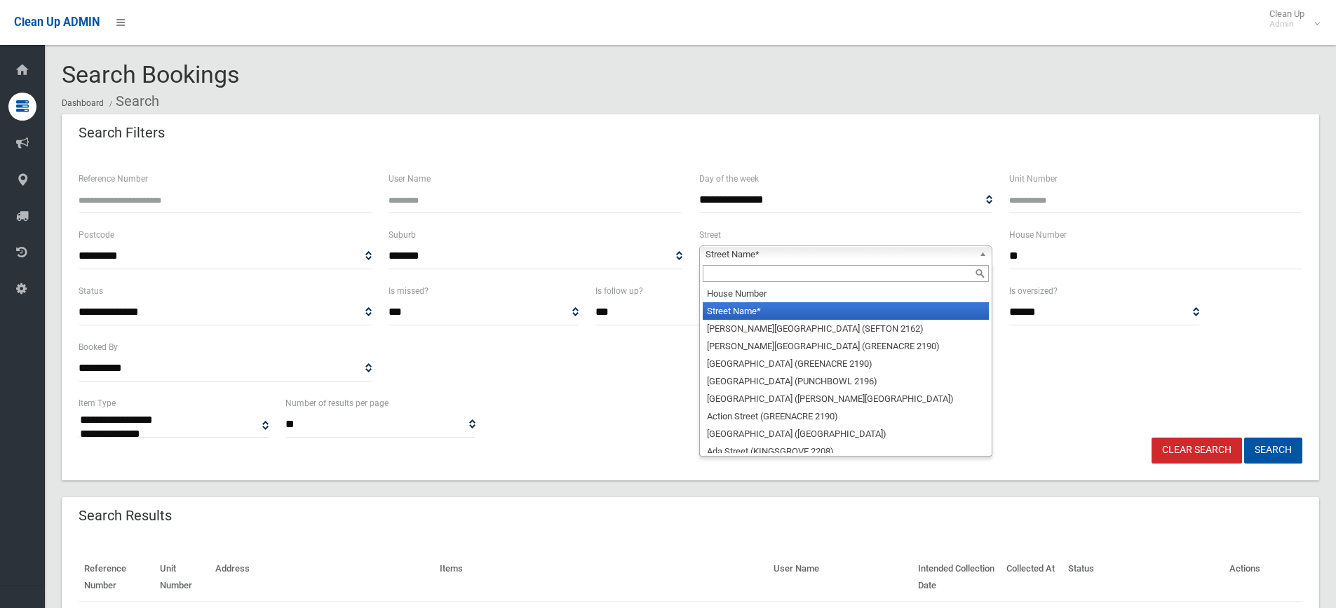
click at [743, 277] on input "text" at bounding box center [846, 273] width 286 height 17
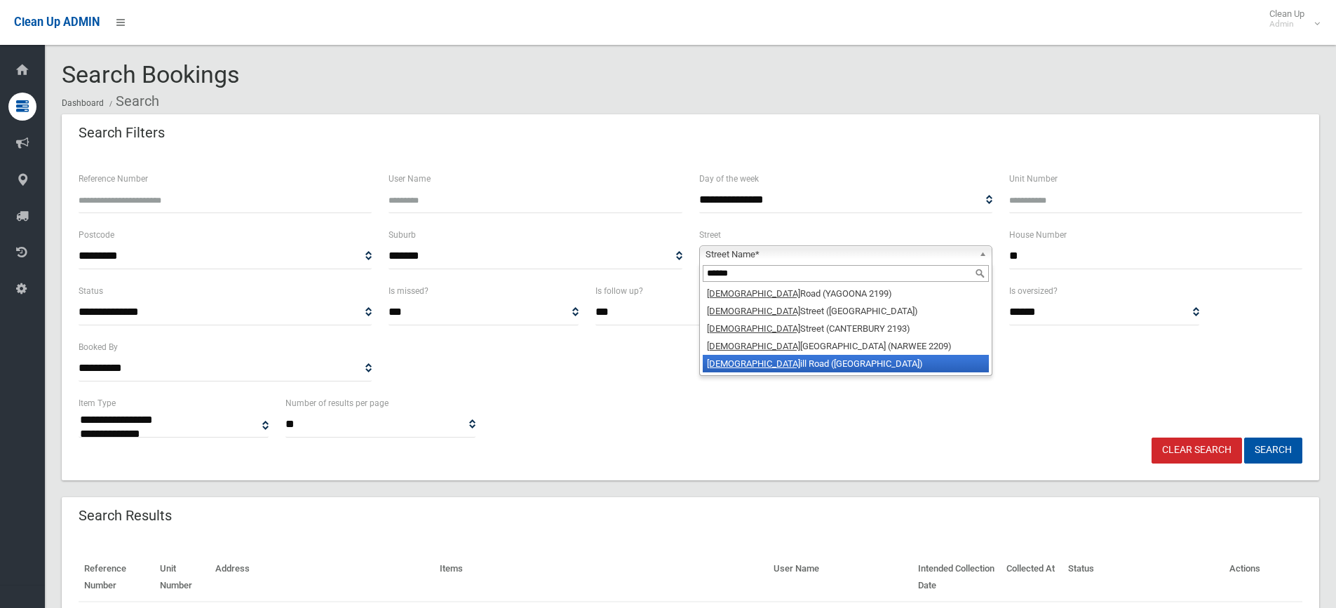
type input "******"
click at [837, 365] on li "Church ill Road (PADSTOW HEIGHTS 2211)" at bounding box center [846, 364] width 286 height 18
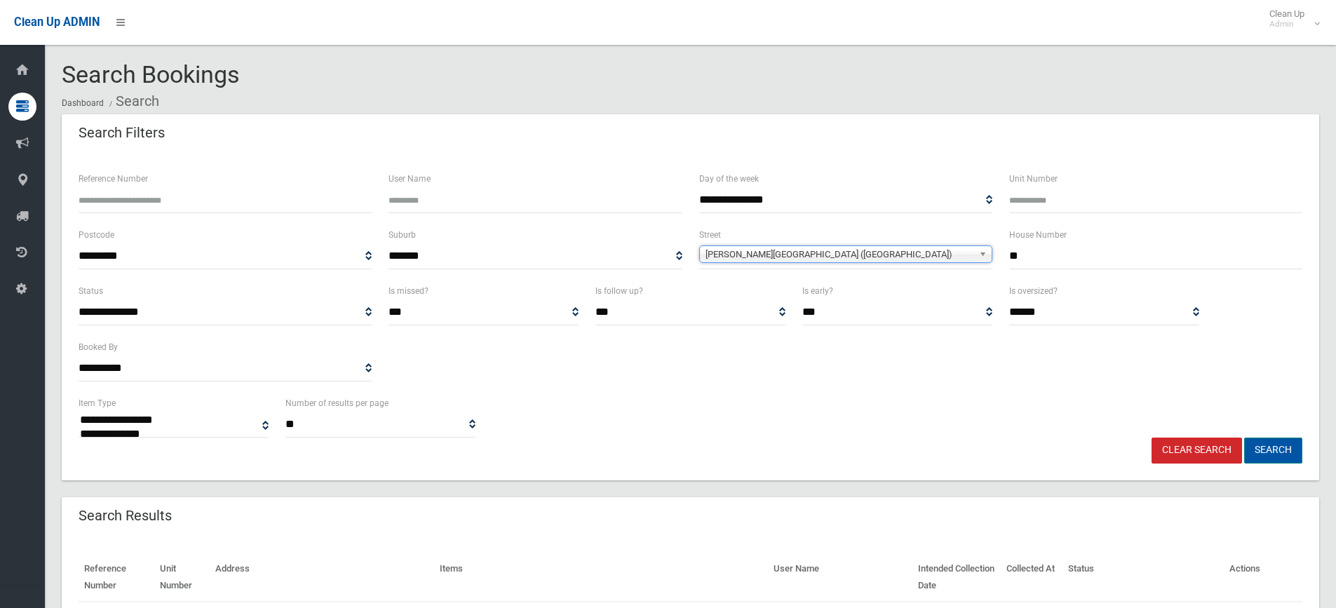
click at [1296, 455] on button "Search" at bounding box center [1273, 451] width 58 height 26
select select
click at [1289, 255] on input "**" at bounding box center [1155, 256] width 293 height 26
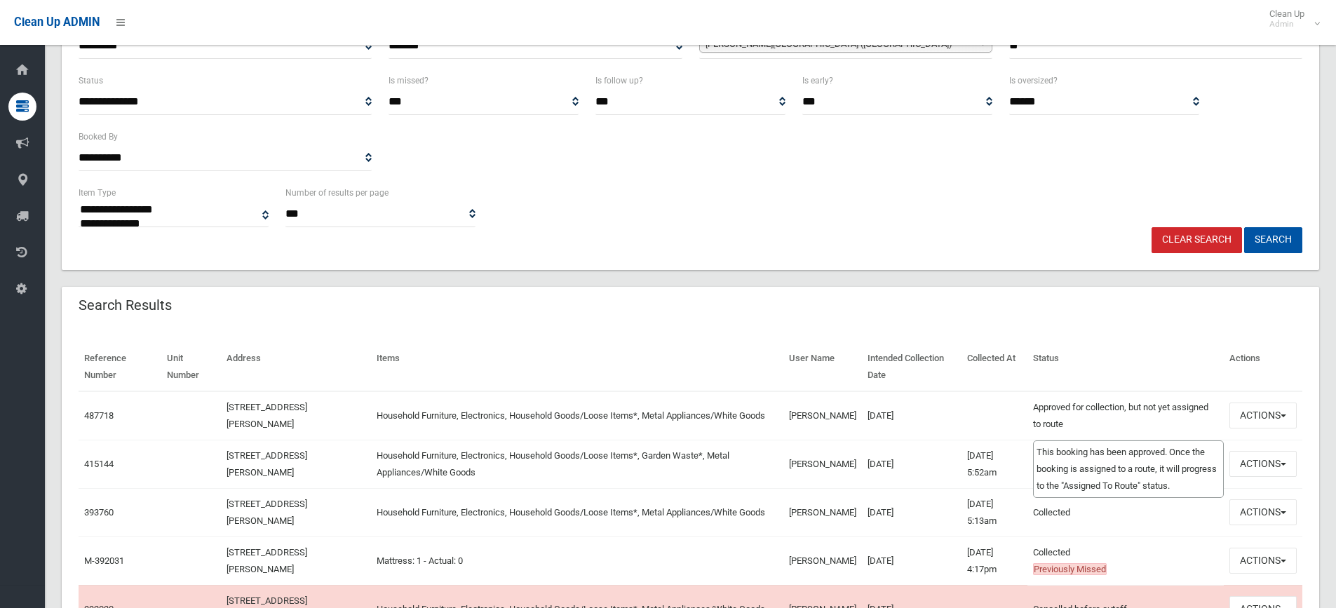
scroll to position [351, 0]
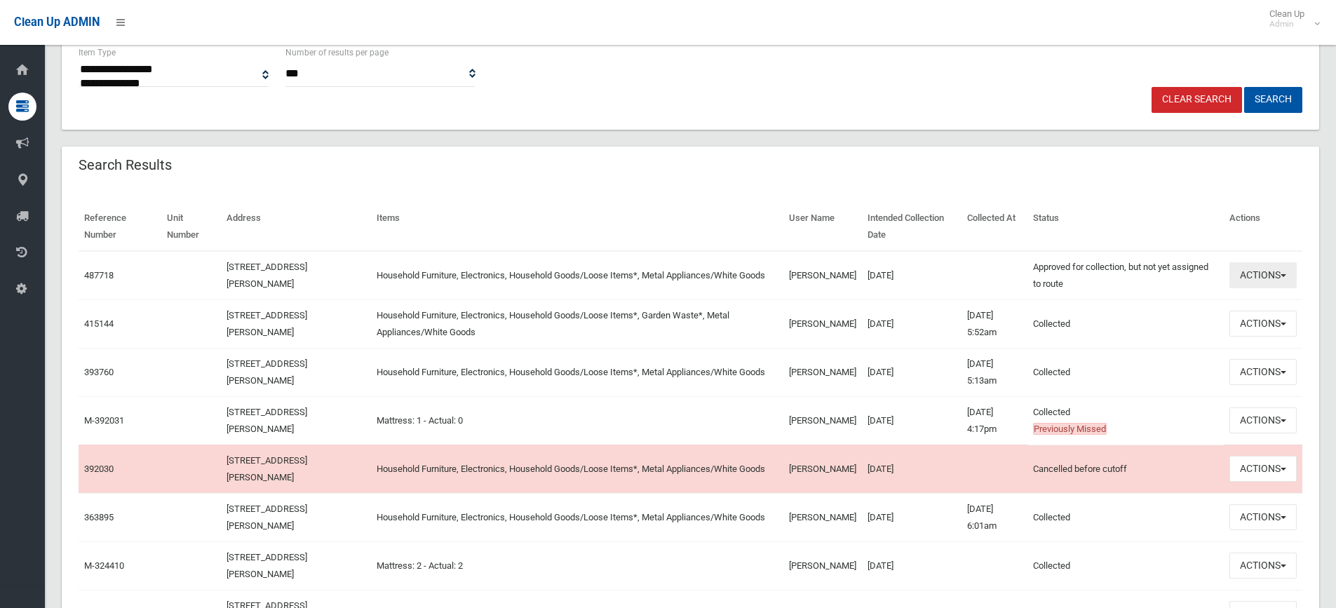
click at [1266, 273] on button "Actions" at bounding box center [1262, 275] width 67 height 26
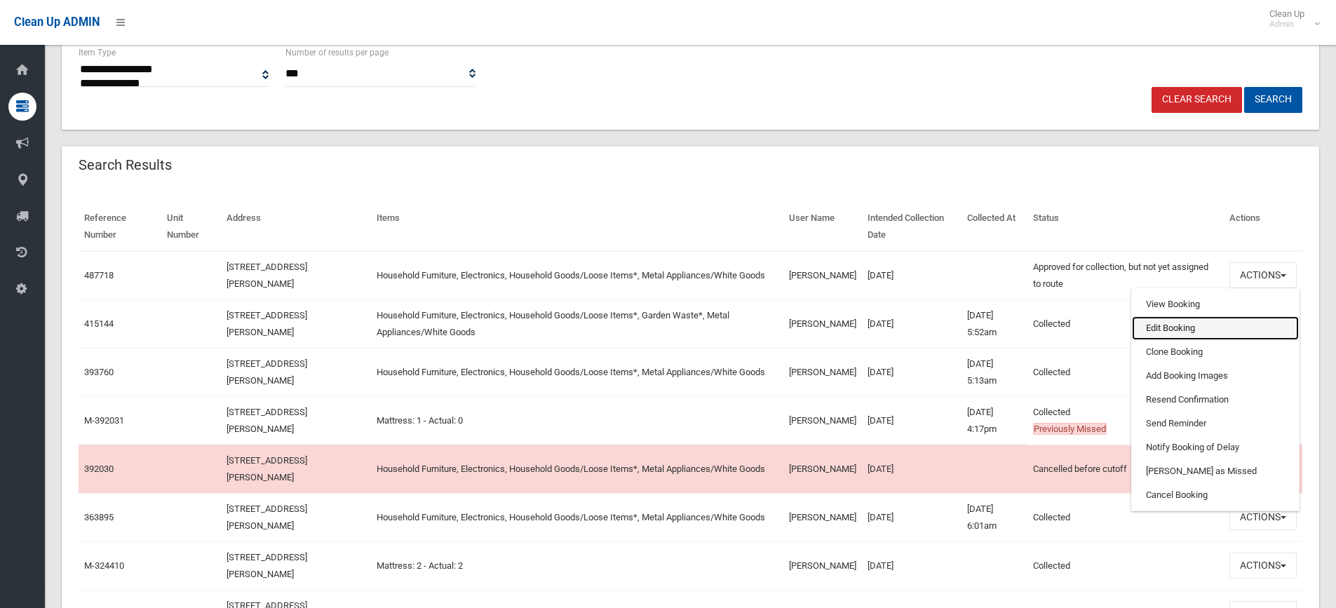
click at [1205, 330] on link "Edit Booking" at bounding box center [1215, 328] width 167 height 24
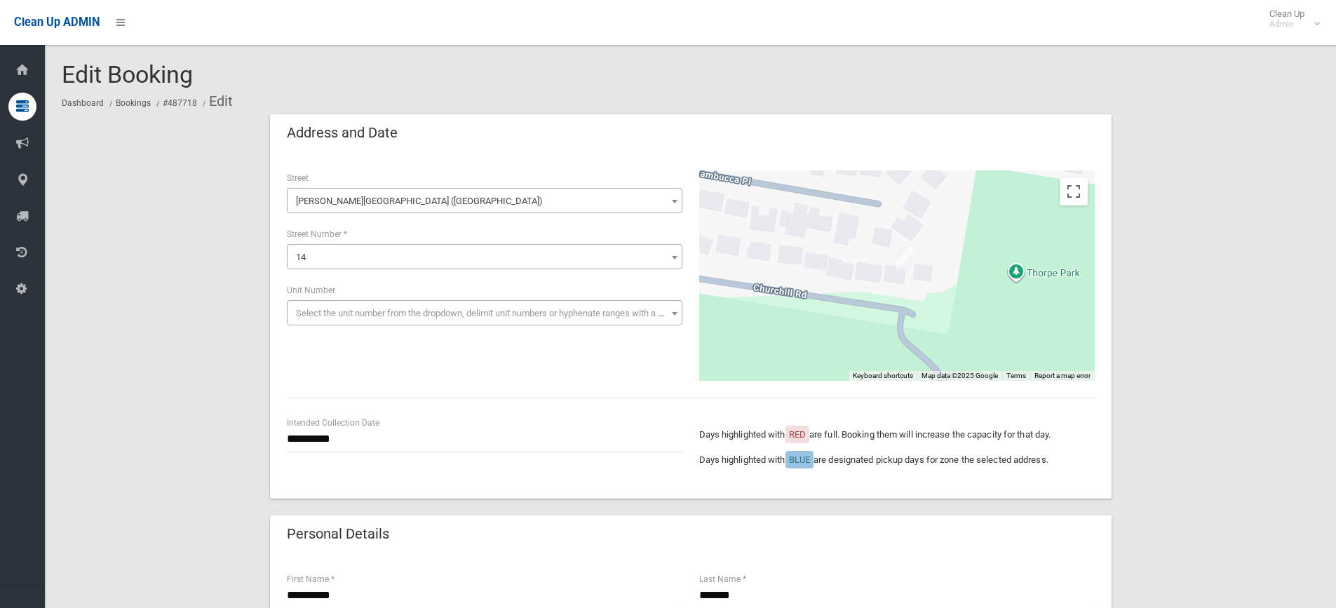
scroll to position [140, 0]
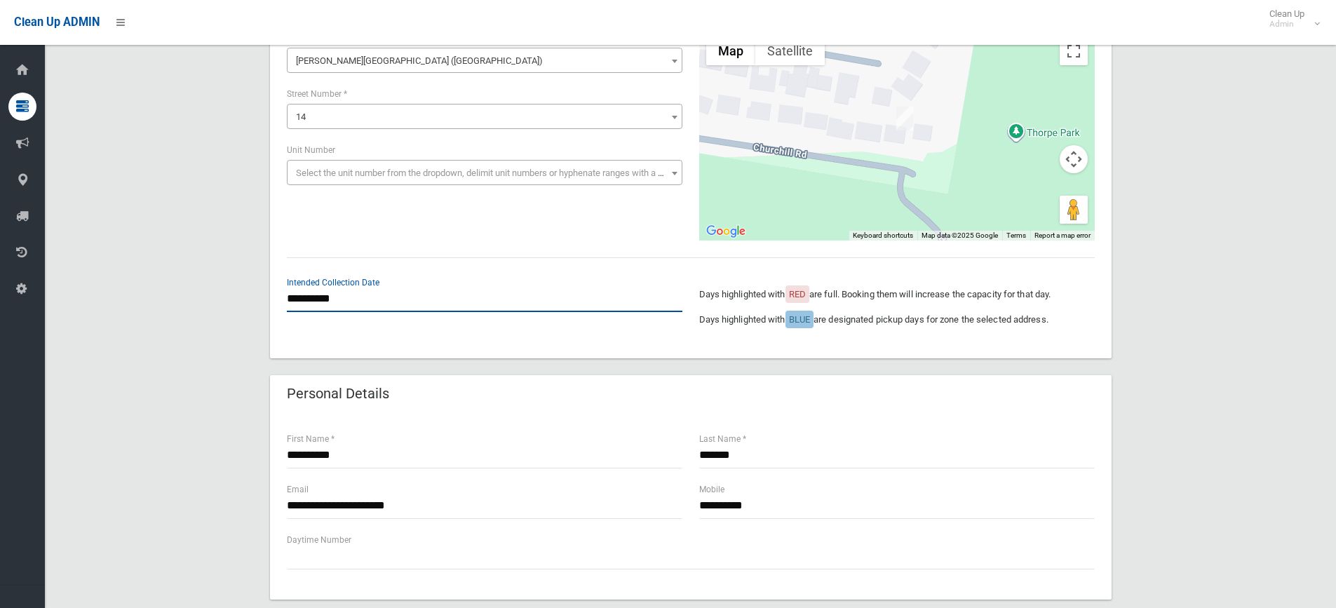
click at [369, 297] on input "**********" at bounding box center [484, 299] width 395 height 26
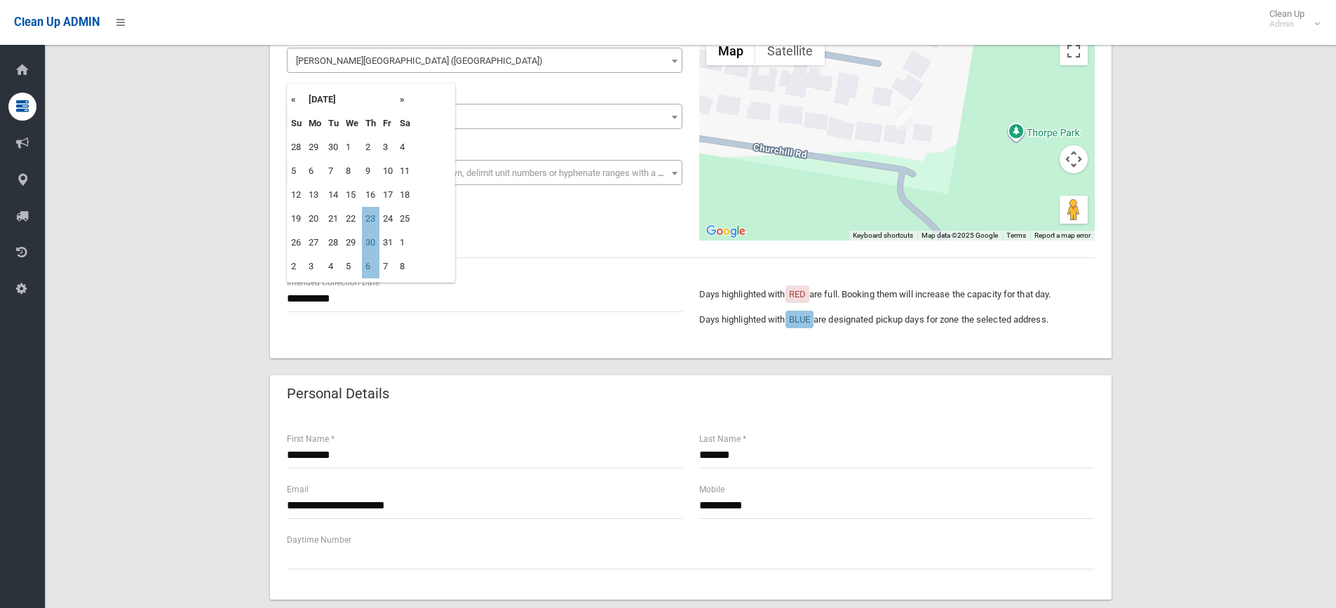
click at [405, 104] on th "»" at bounding box center [405, 100] width 18 height 24
click at [295, 101] on th "«" at bounding box center [296, 100] width 18 height 24
click at [398, 102] on th "»" at bounding box center [405, 100] width 18 height 24
click at [402, 103] on th "»" at bounding box center [405, 100] width 18 height 24
click at [297, 97] on th "«" at bounding box center [296, 100] width 18 height 24
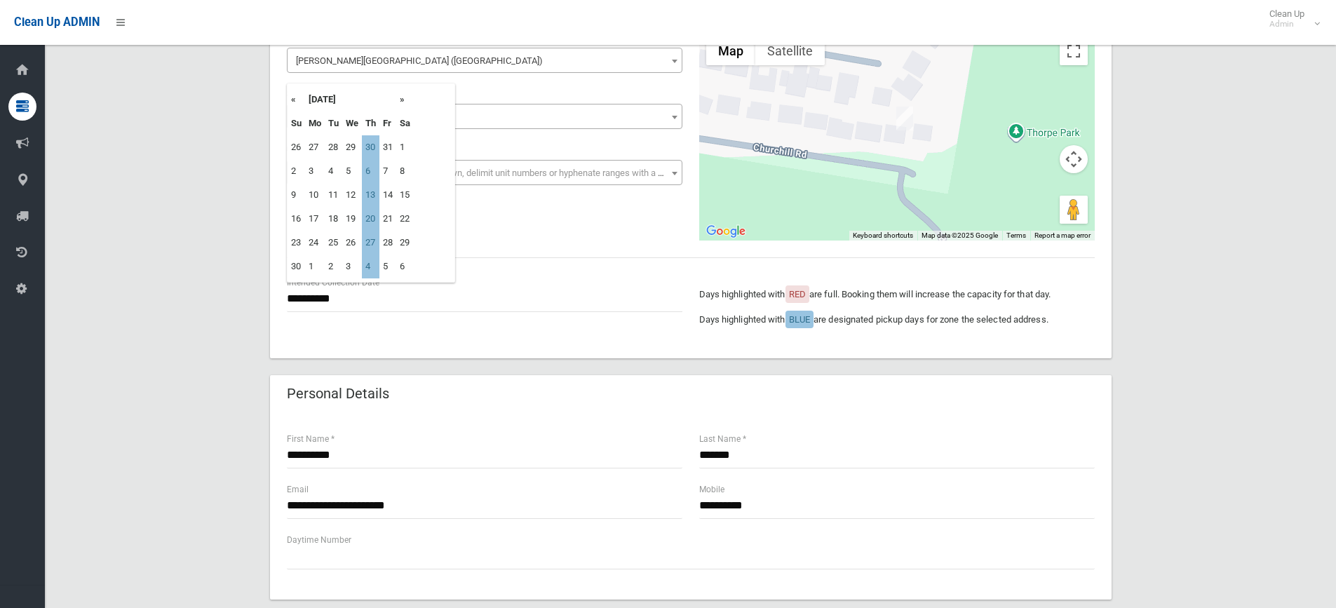
click at [287, 99] on th "«" at bounding box center [296, 100] width 18 height 24
click at [404, 101] on th "»" at bounding box center [405, 100] width 18 height 24
click at [401, 102] on th "»" at bounding box center [405, 100] width 18 height 24
click at [290, 95] on th "«" at bounding box center [296, 100] width 18 height 24
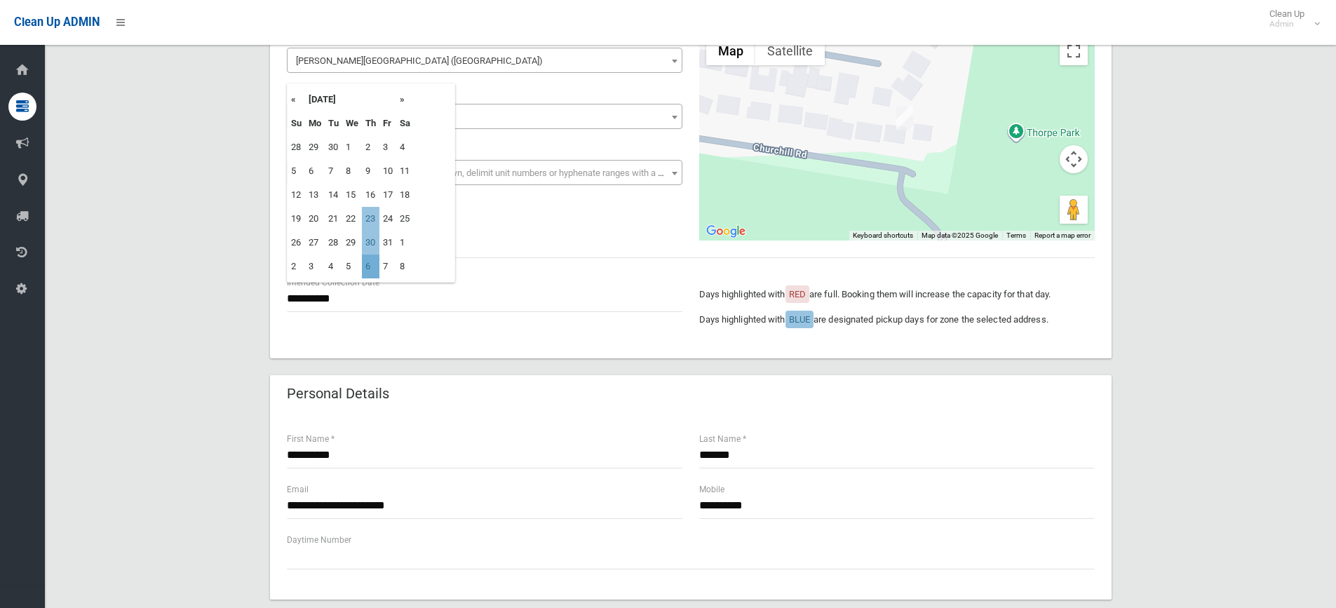
click at [370, 268] on td "6" at bounding box center [371, 267] width 18 height 24
click at [333, 304] on input "**********" at bounding box center [484, 299] width 395 height 26
click at [404, 100] on th "»" at bounding box center [405, 100] width 18 height 24
click at [297, 103] on th "«" at bounding box center [296, 100] width 18 height 24
click at [367, 193] on td "13" at bounding box center [371, 195] width 18 height 24
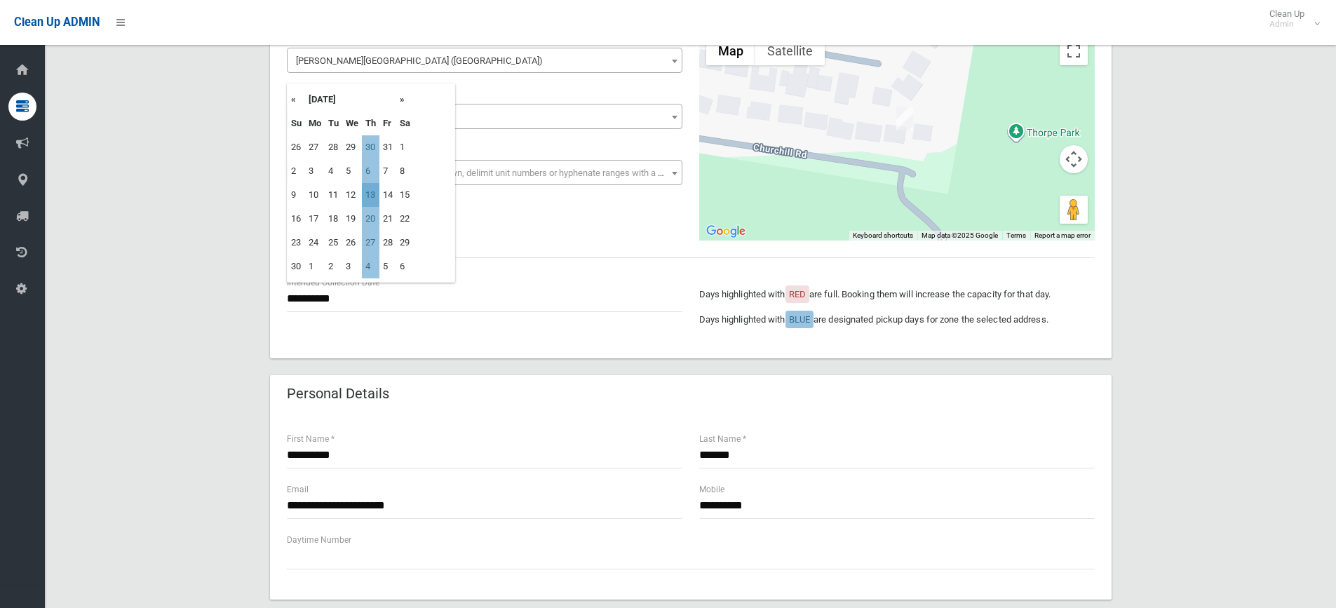
type input "**********"
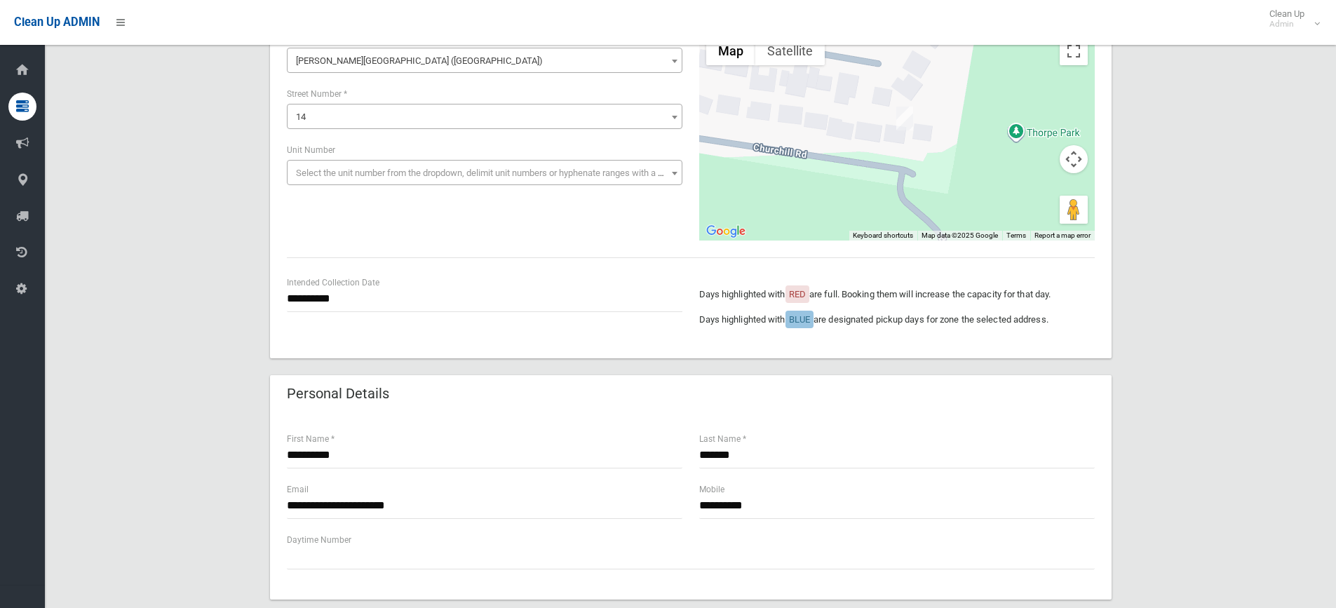
click at [1228, 187] on div "**********" at bounding box center [690, 582] width 1257 height 1216
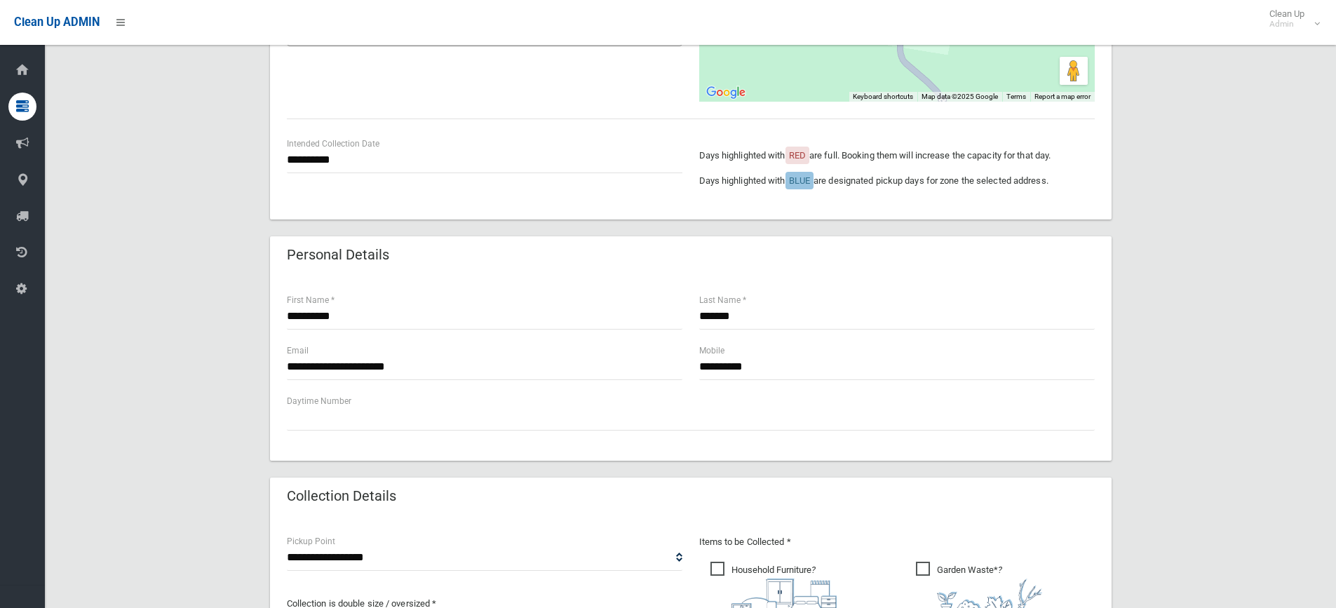
scroll to position [280, 0]
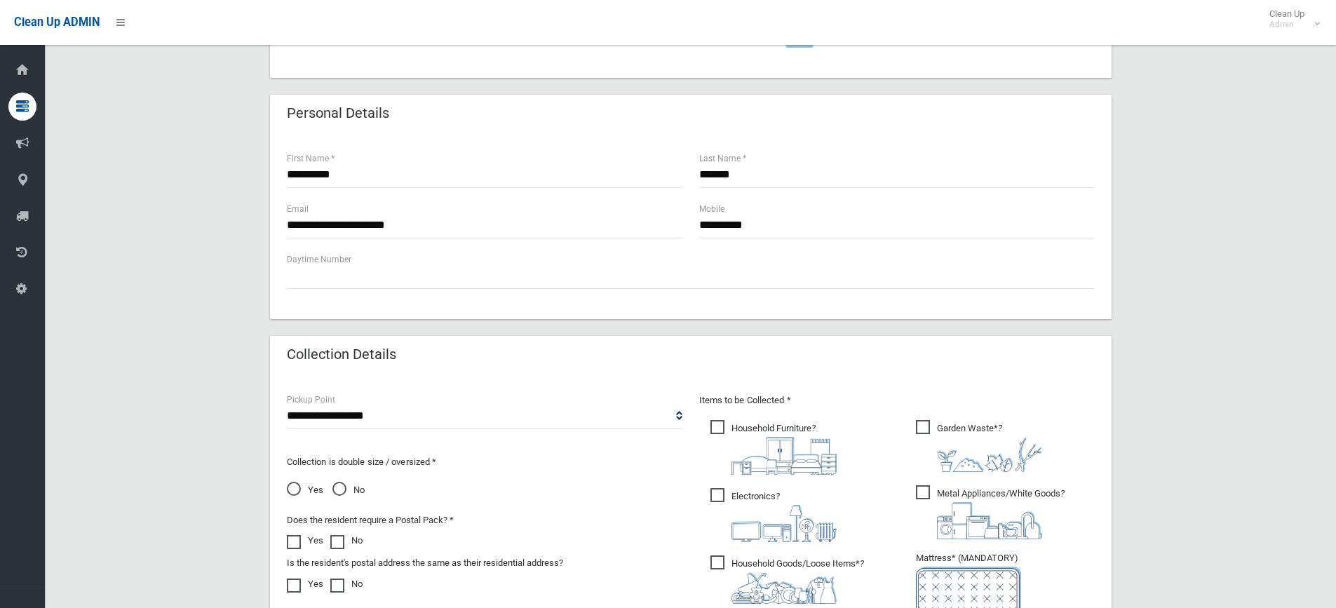
click at [962, 430] on span "Garden Waste* ?" at bounding box center [979, 446] width 126 height 52
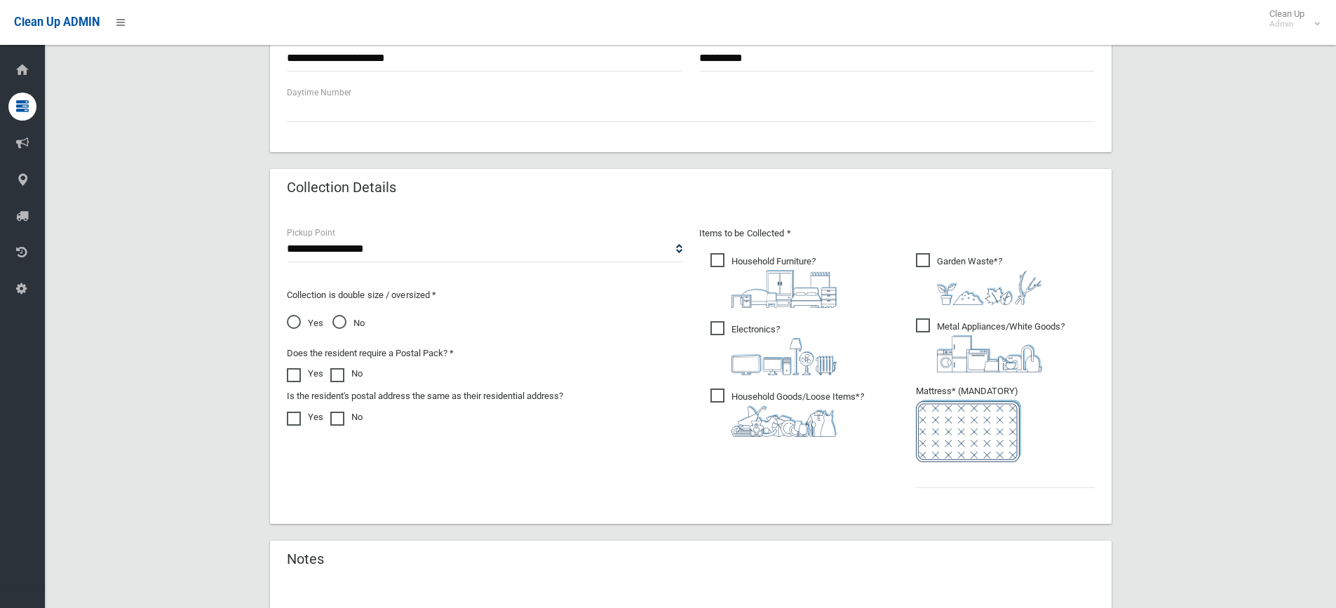
scroll to position [771, 0]
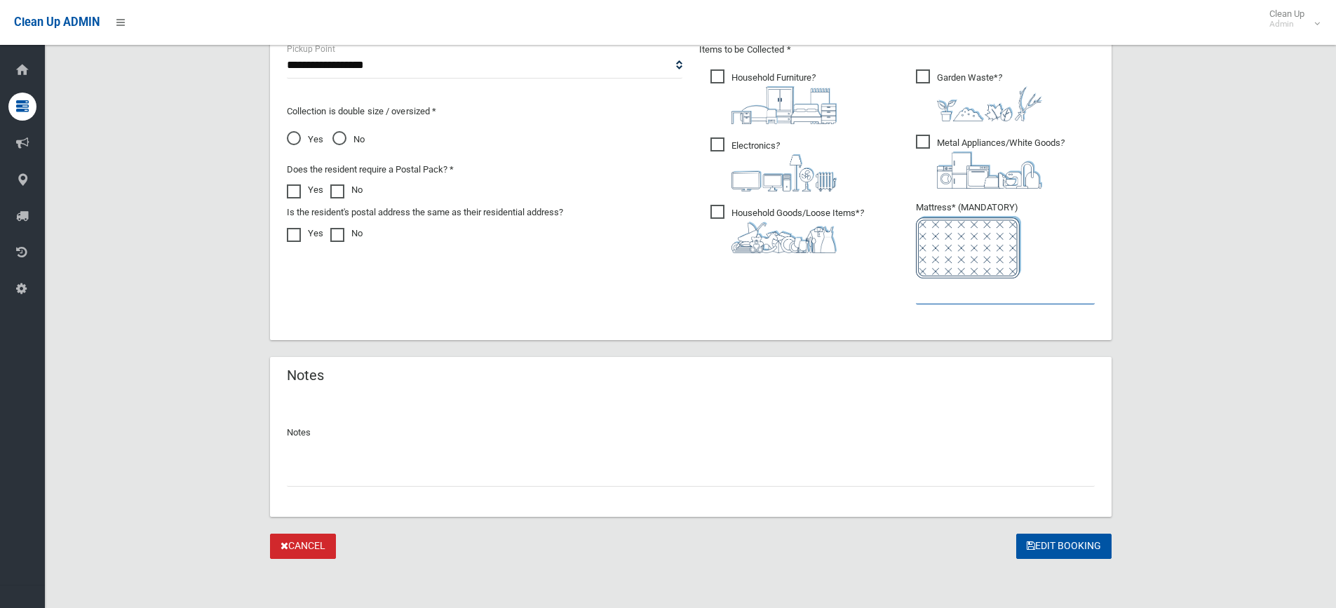
click at [987, 297] on input "text" at bounding box center [1005, 291] width 179 height 26
click at [992, 292] on input "text" at bounding box center [1005, 291] width 179 height 26
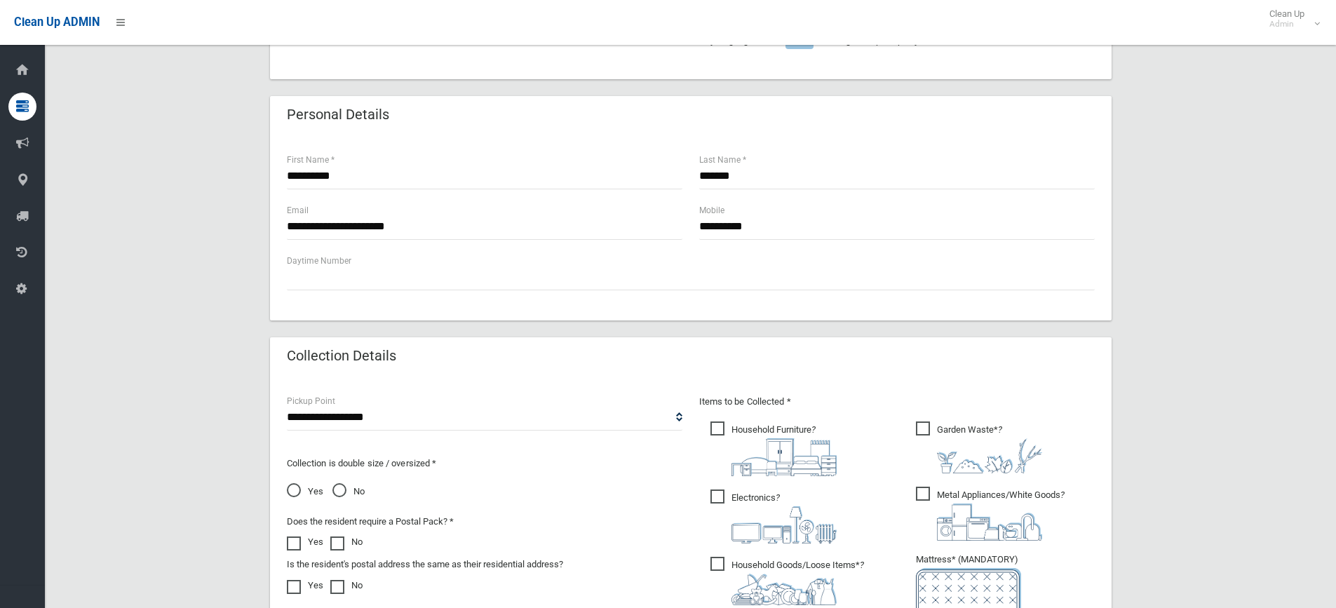
scroll to position [351, 0]
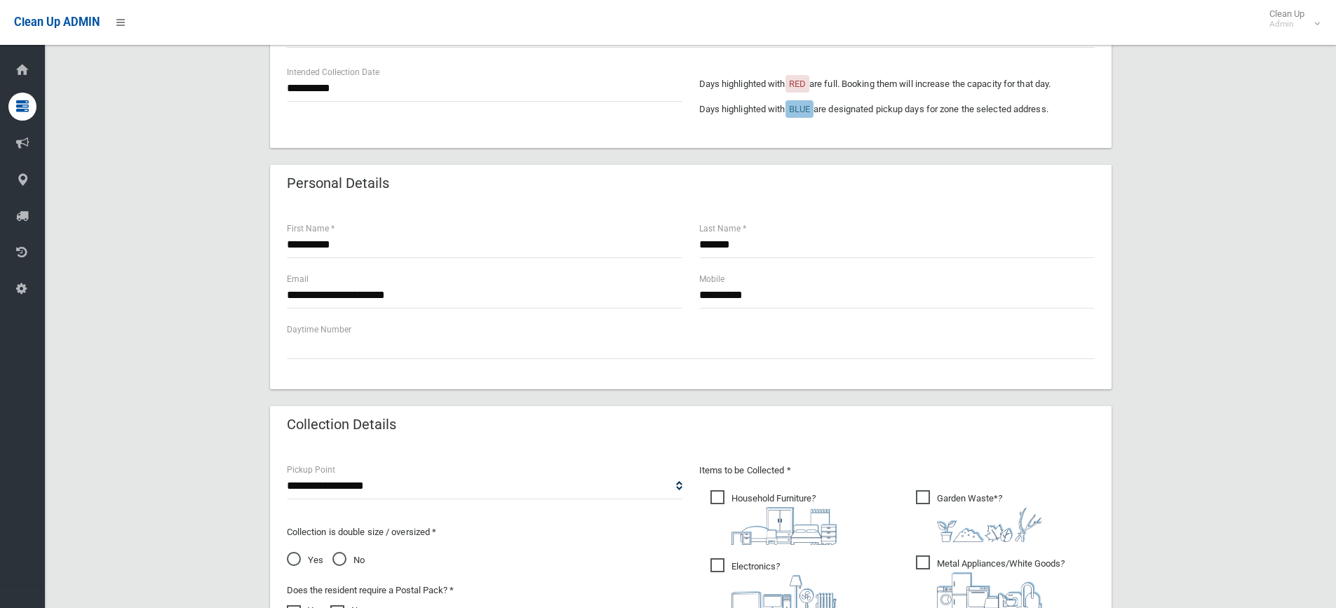
type input "*"
click at [1266, 264] on div "**********" at bounding box center [690, 372] width 1257 height 1216
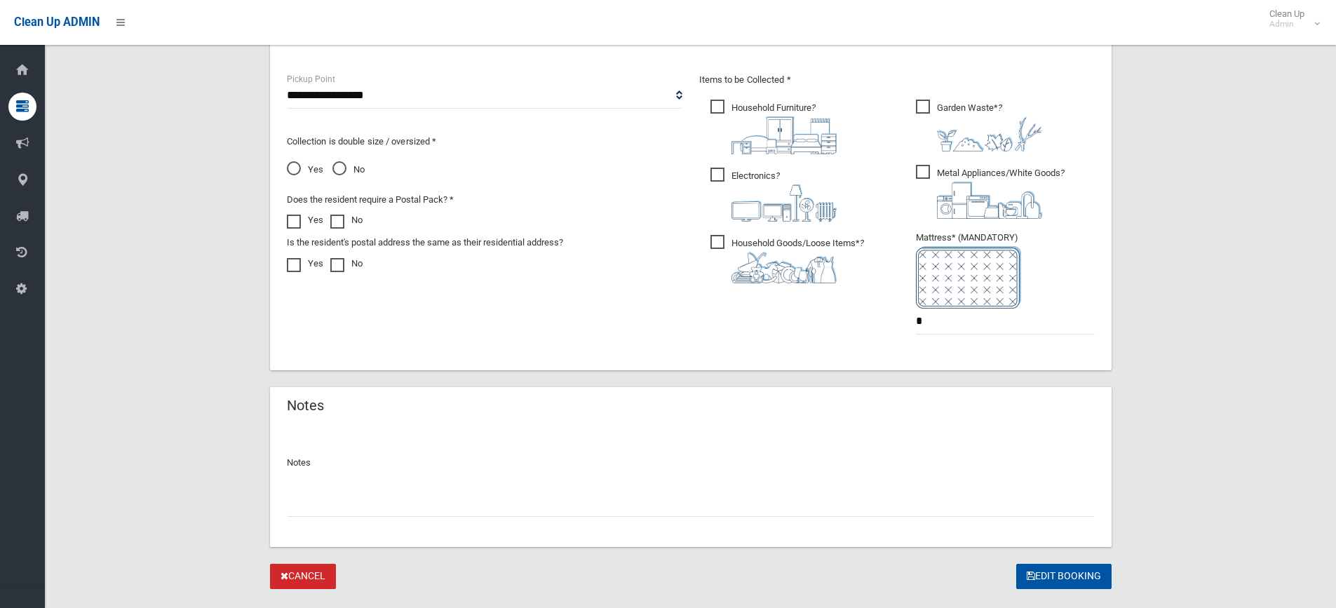
scroll to position [773, 0]
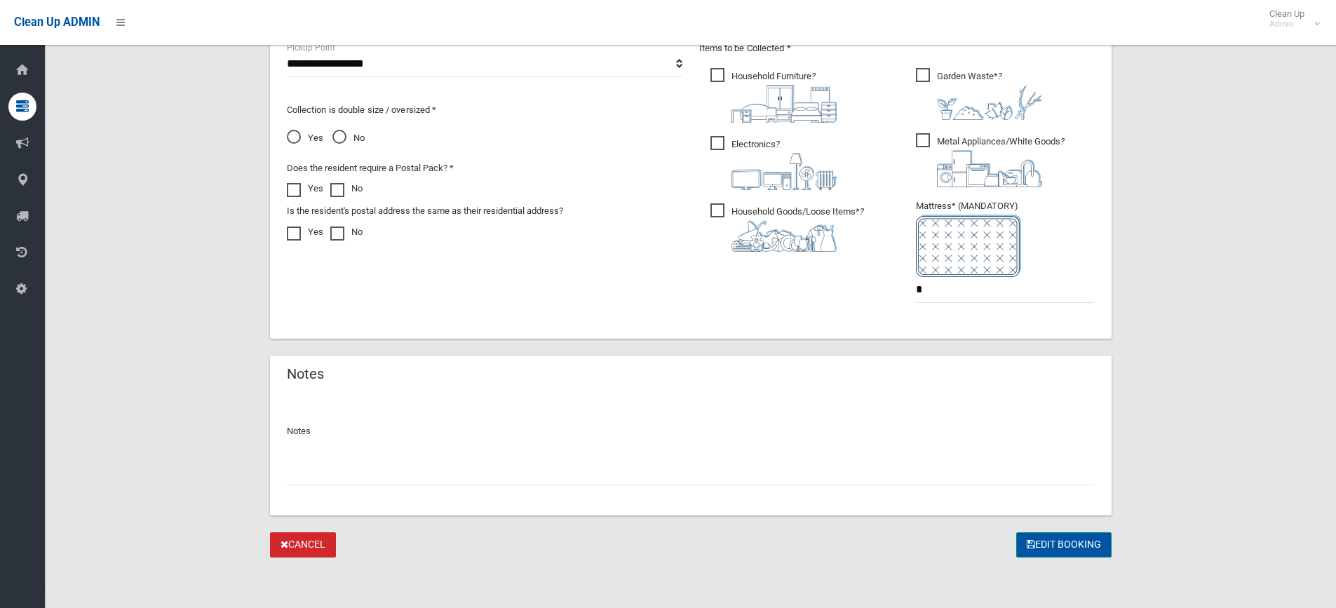
click at [1048, 532] on button "Edit Booking" at bounding box center [1063, 545] width 95 height 26
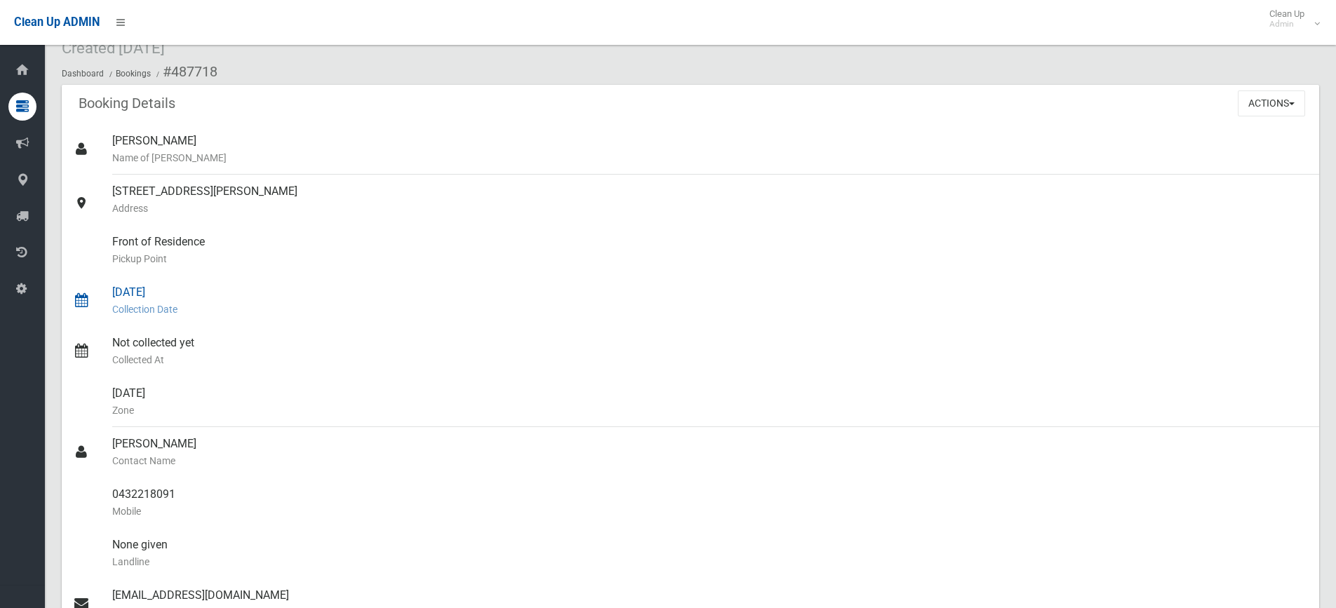
scroll to position [140, 0]
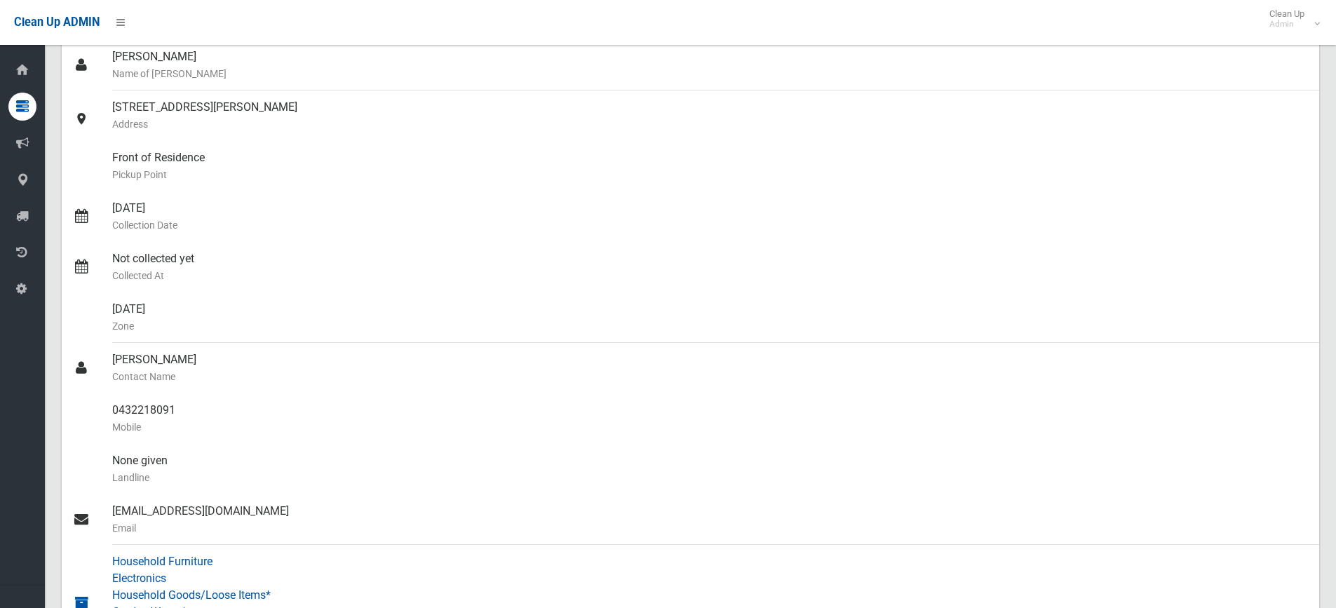
click at [510, 571] on div "Household Furniture Electronics Household Goods/Loose Items* Garden Waste* Meta…" at bounding box center [709, 604] width 1195 height 118
click at [1315, 163] on link "Front of Residence [GEOGRAPHIC_DATA]" at bounding box center [690, 166] width 1257 height 50
